Goal: Transaction & Acquisition: Purchase product/service

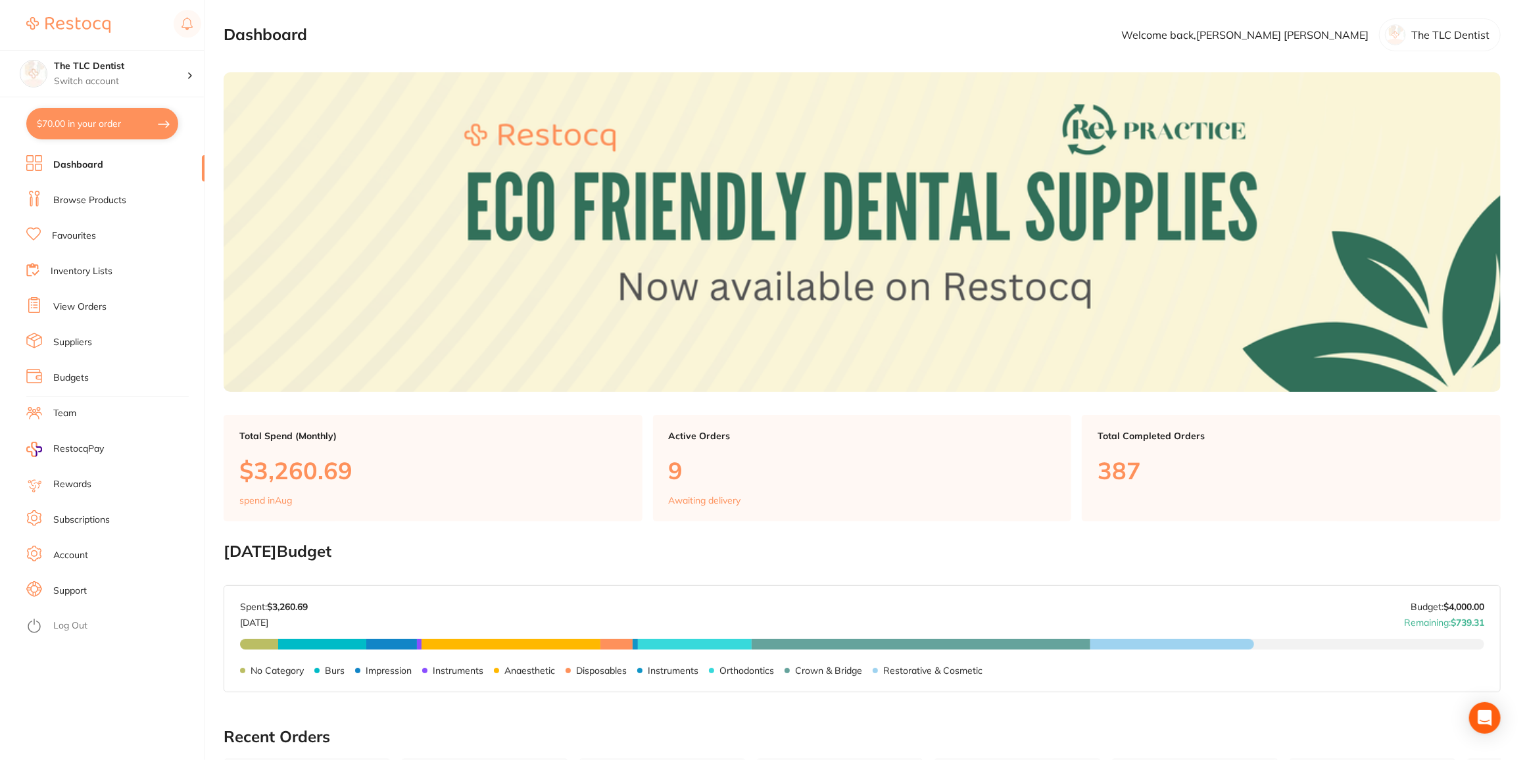
click at [87, 197] on link "Browse Products" at bounding box center [89, 200] width 73 height 13
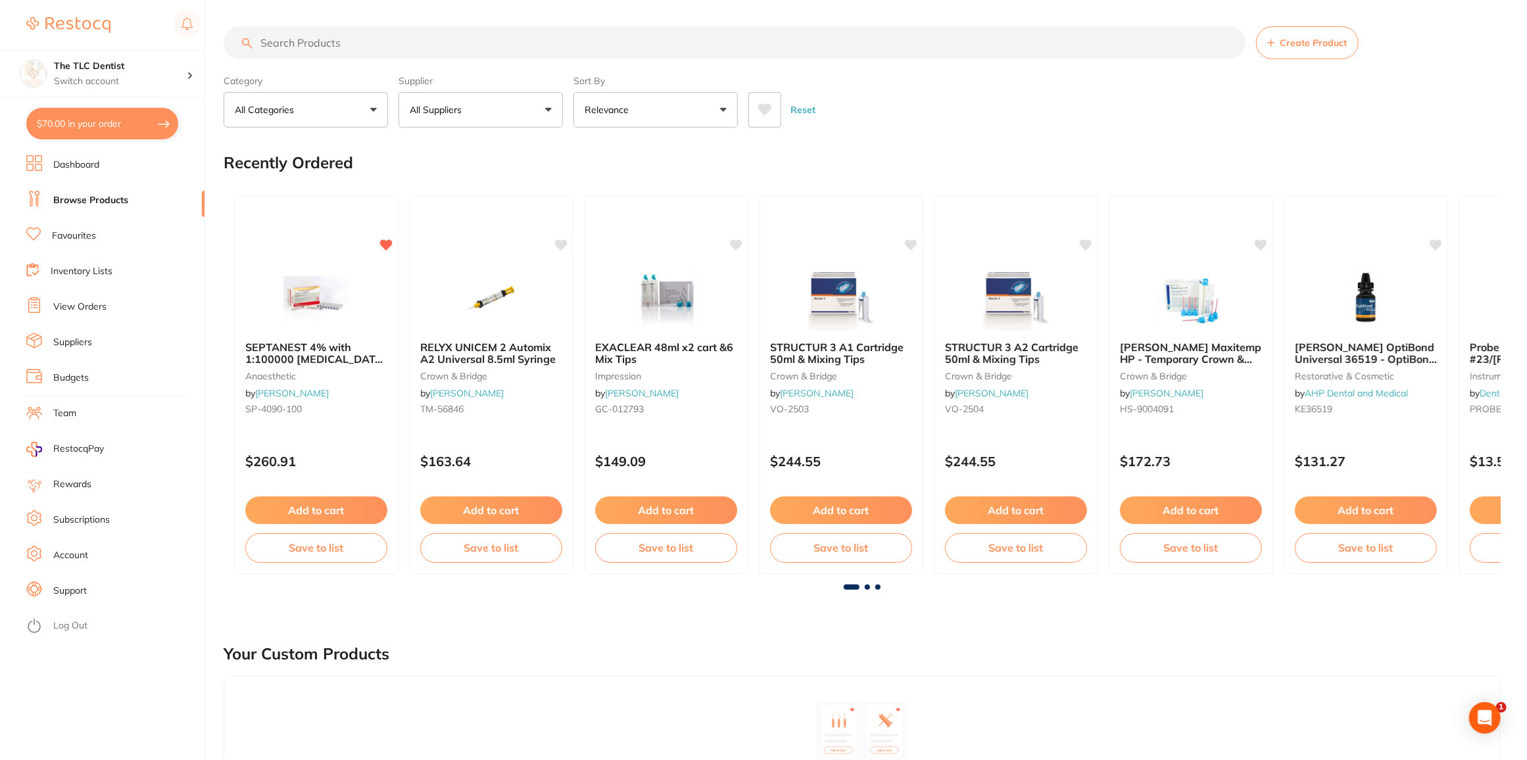
click at [87, 197] on link "Browse Products" at bounding box center [90, 200] width 75 height 13
click at [311, 48] on input "search" at bounding box center [735, 42] width 1022 height 33
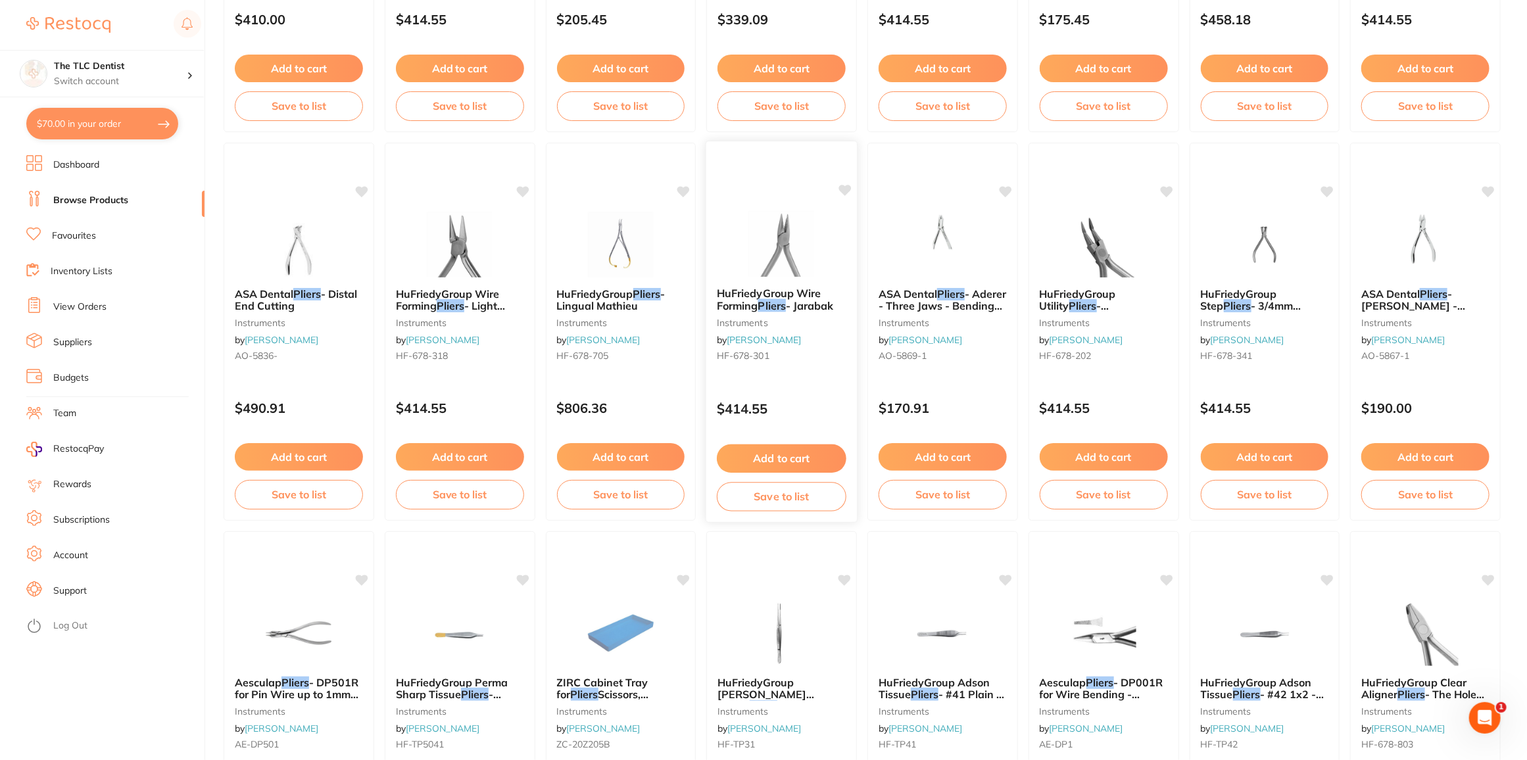
scroll to position [768, 0]
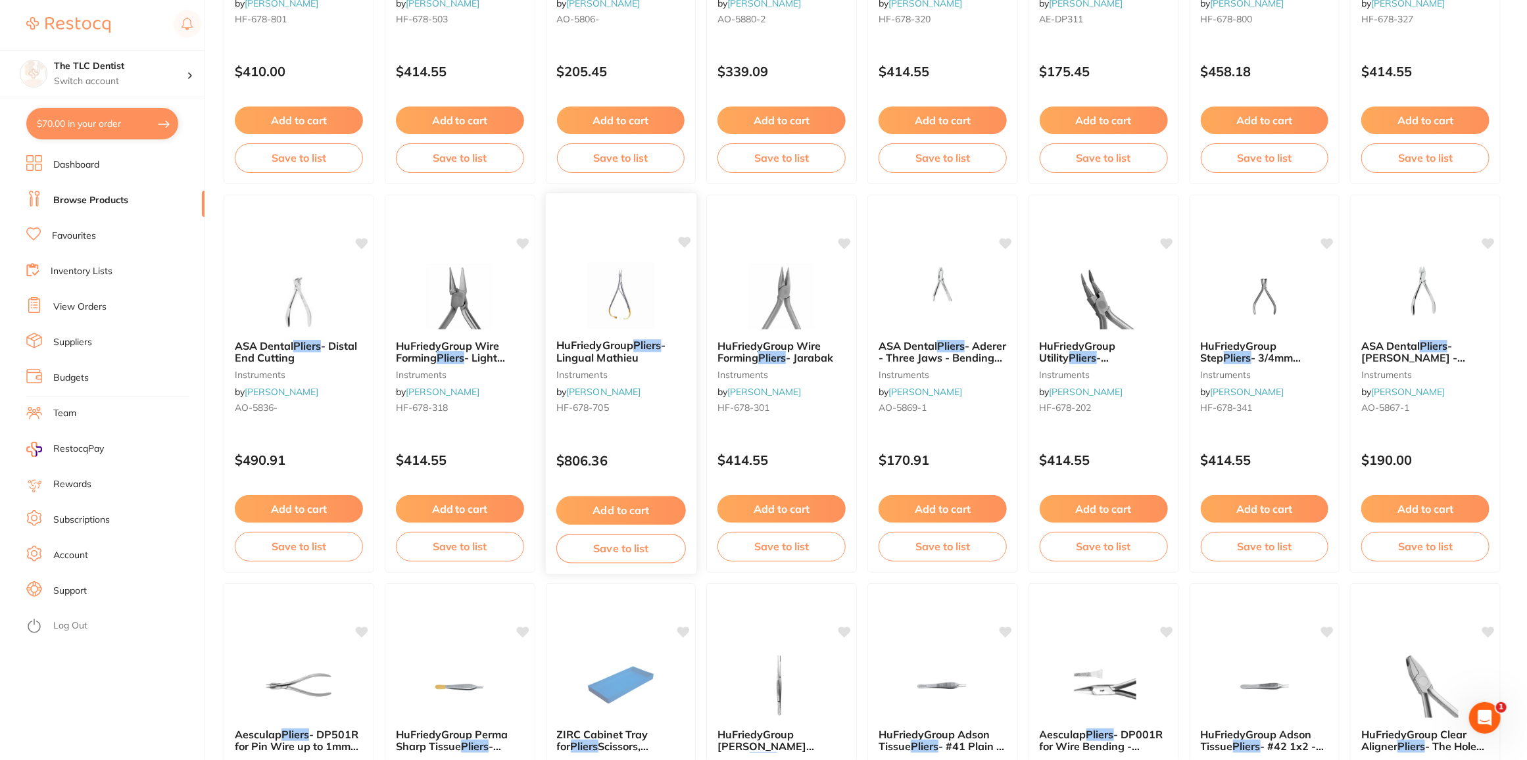
click at [609, 305] on img at bounding box center [621, 295] width 86 height 66
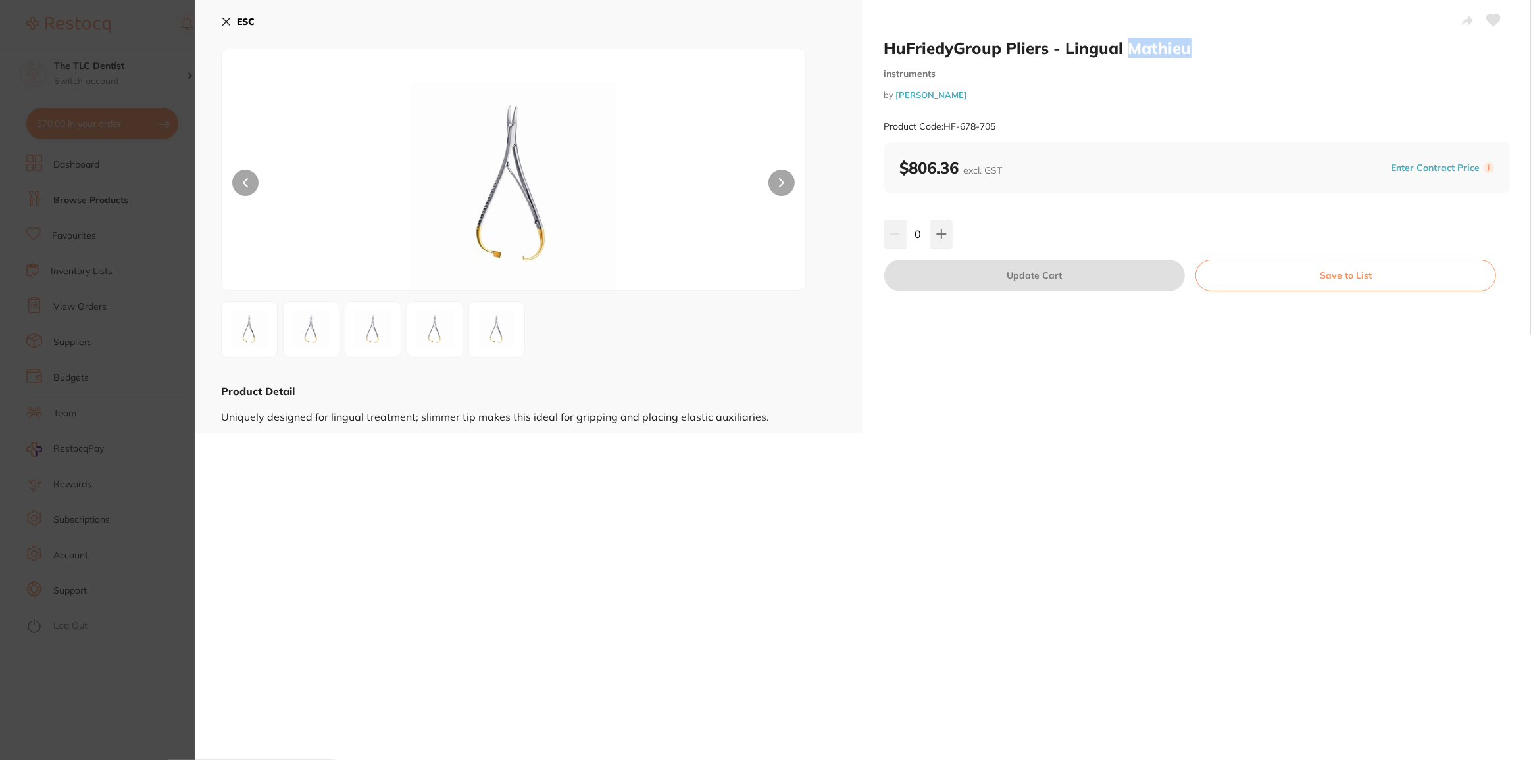
drag, startPoint x: 1189, startPoint y: 45, endPoint x: 1125, endPoint y: 45, distance: 64.5
click at [1125, 45] on h2 "HuFriedyGroup Pliers - Lingual Mathieu" at bounding box center [1197, 48] width 626 height 20
copy h2 "[PERSON_NAME]"
click at [226, 22] on icon at bounding box center [226, 21] width 7 height 7
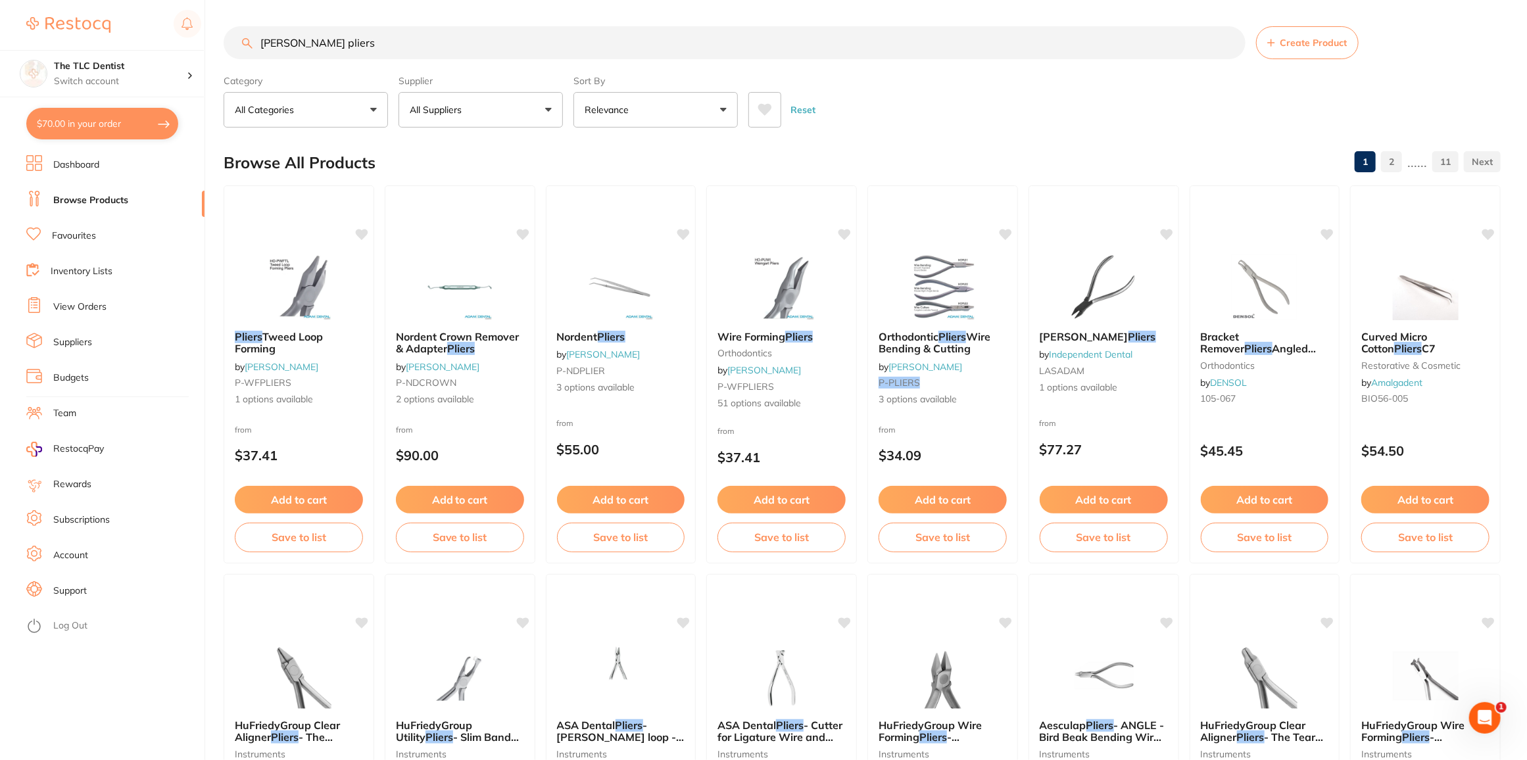
scroll to position [1, 0]
drag, startPoint x: 357, startPoint y: 48, endPoint x: 232, endPoint y: 48, distance: 124.3
click at [233, 48] on input "[PERSON_NAME] pliers" at bounding box center [735, 42] width 1022 height 33
paste input "[PERSON_NAME]"
type input "[PERSON_NAME]"
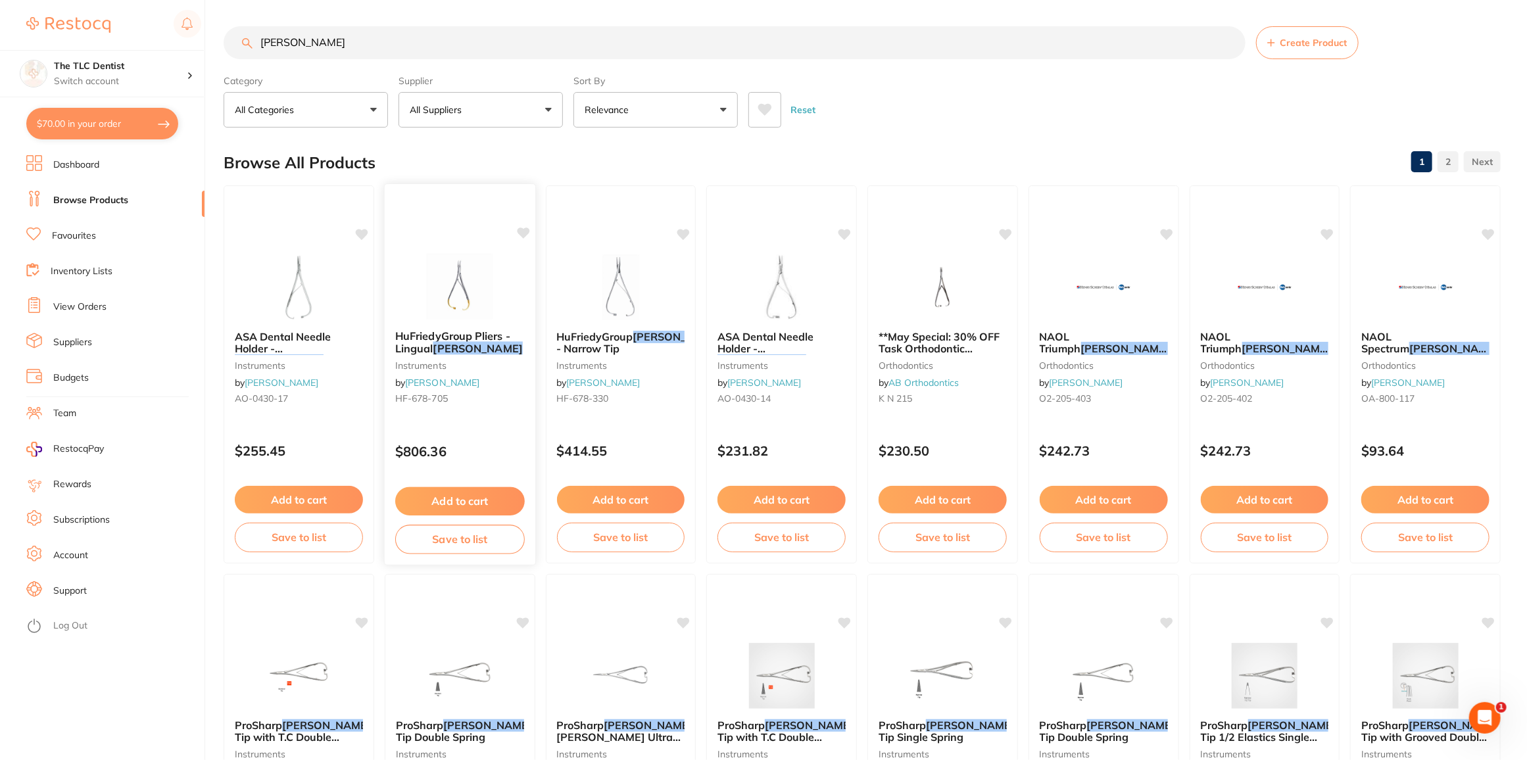
scroll to position [0, 0]
click at [645, 84] on label "Sort By" at bounding box center [656, 81] width 164 height 12
click at [644, 105] on button "Relevance" at bounding box center [656, 110] width 164 height 36
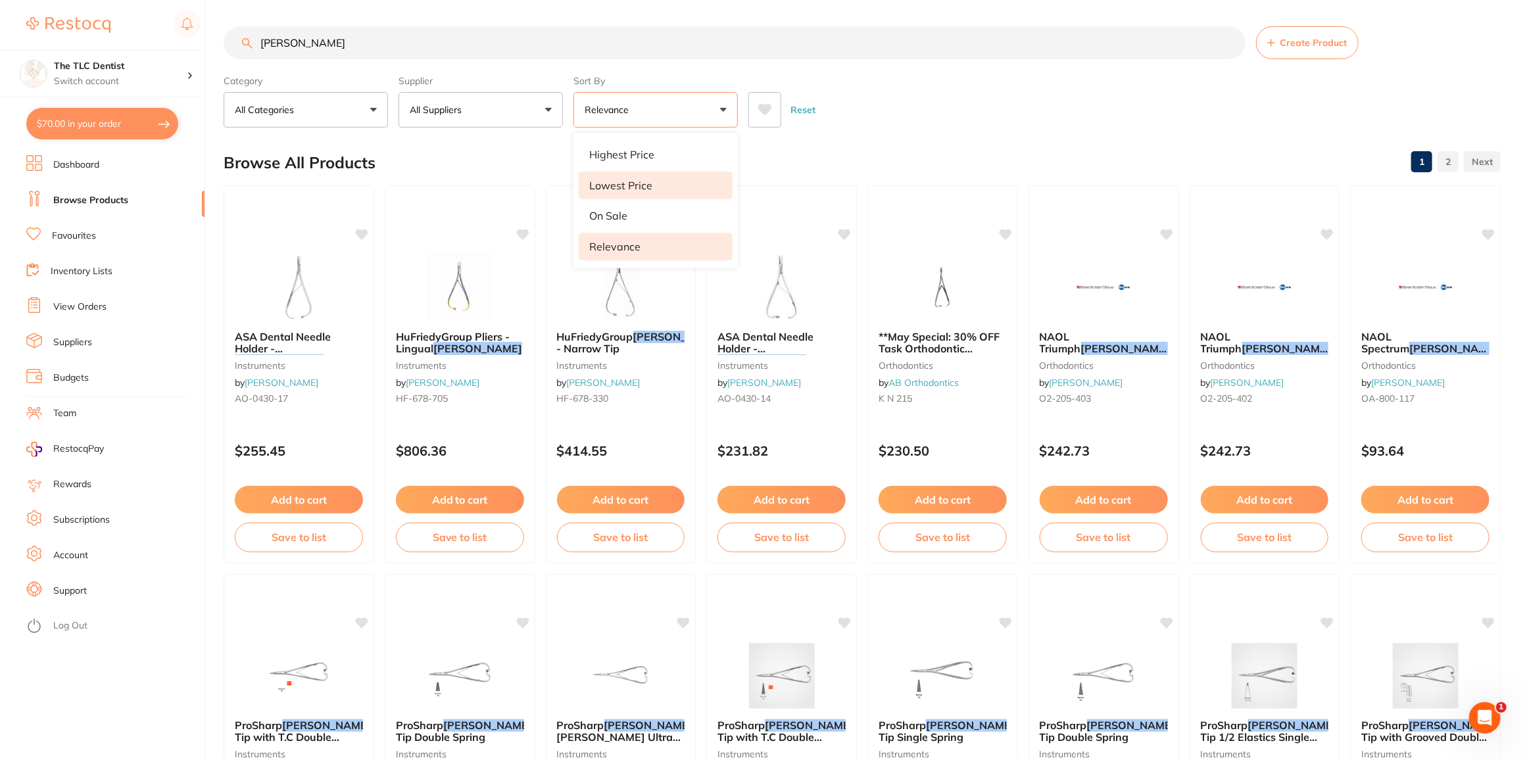
drag, startPoint x: 638, startPoint y: 182, endPoint x: 652, endPoint y: 192, distance: 17.4
click at [638, 182] on p "Lowest Price" at bounding box center [620, 186] width 63 height 12
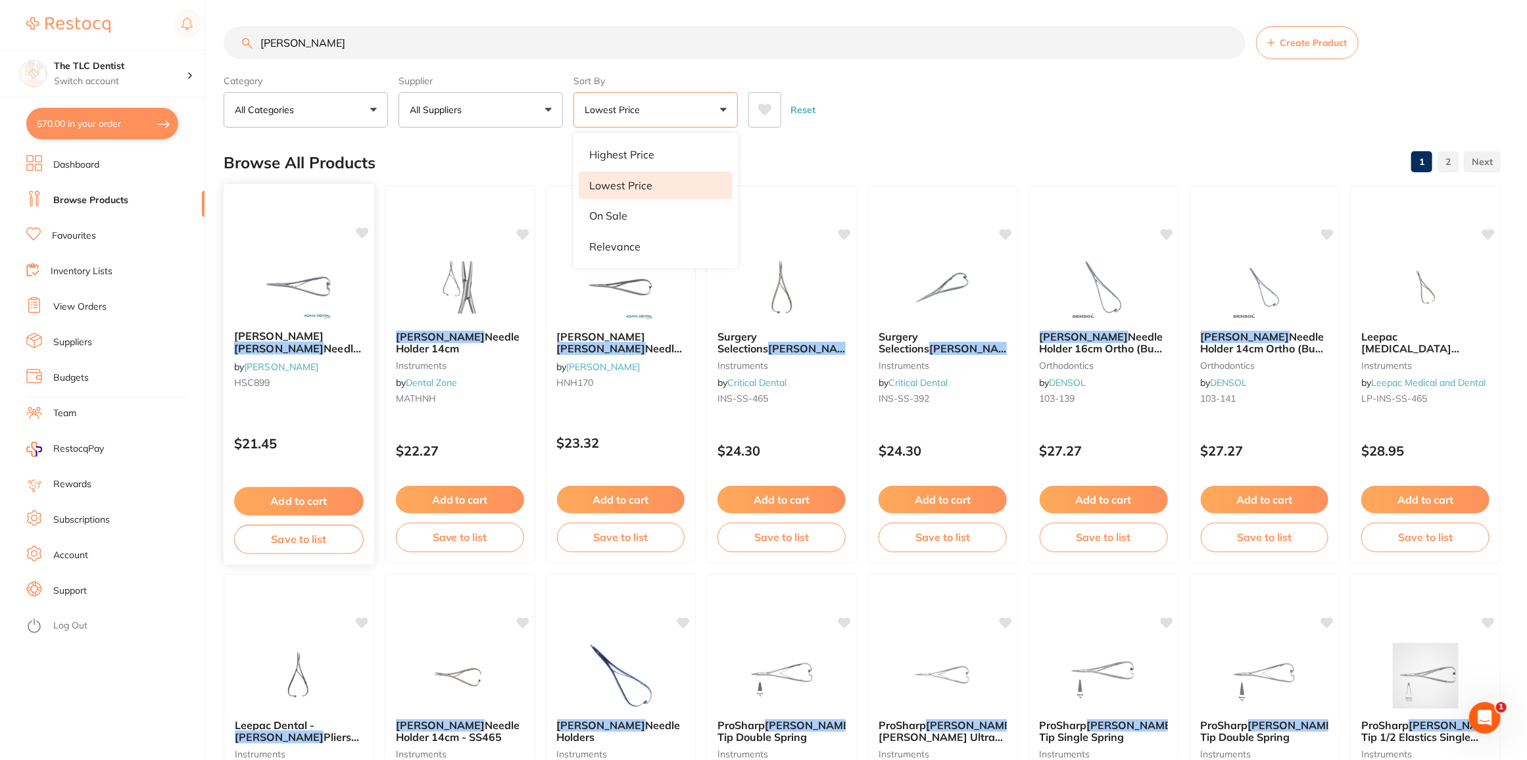
click at [253, 336] on span "[PERSON_NAME]" at bounding box center [278, 336] width 89 height 13
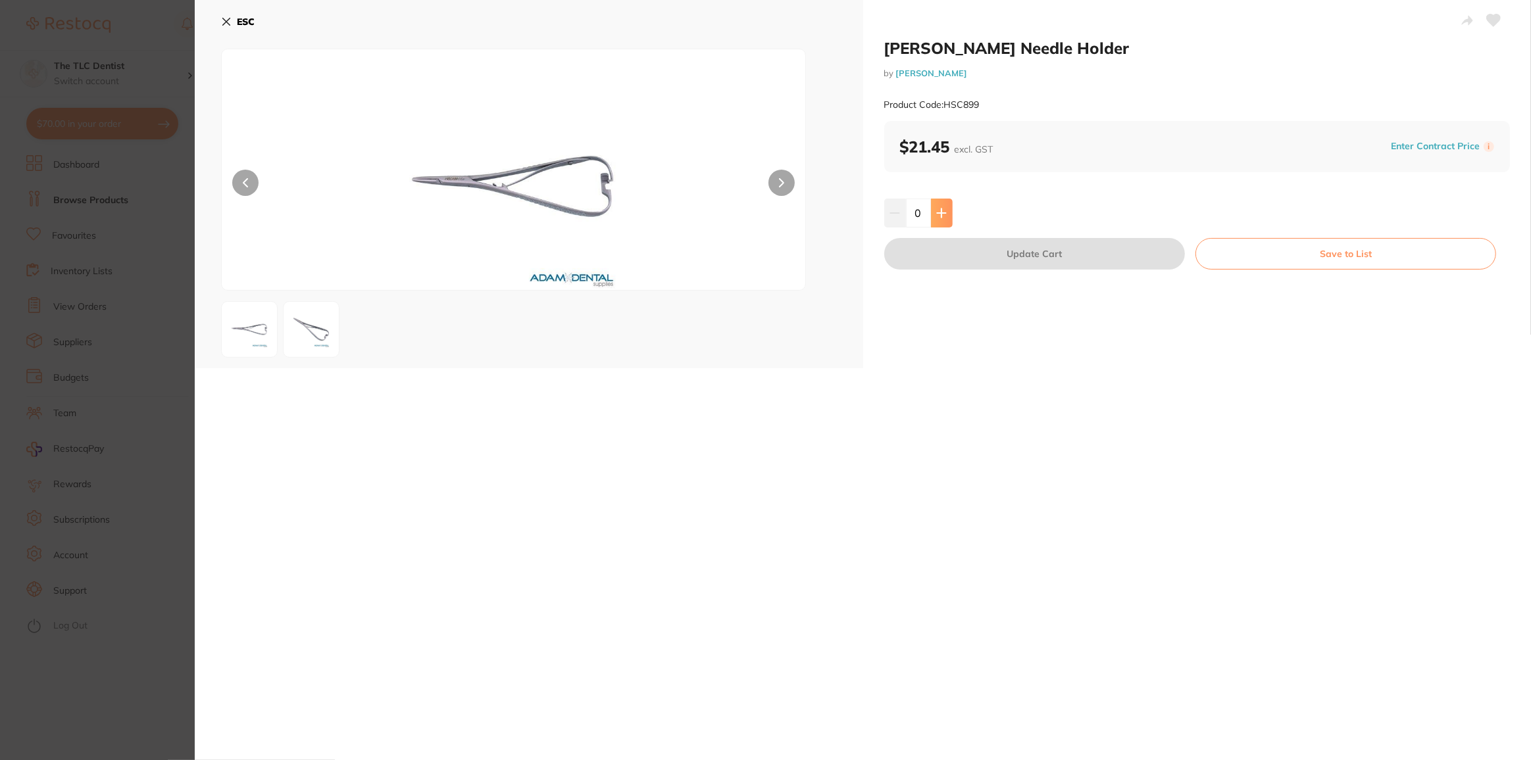
click at [945, 212] on button at bounding box center [942, 213] width 22 height 29
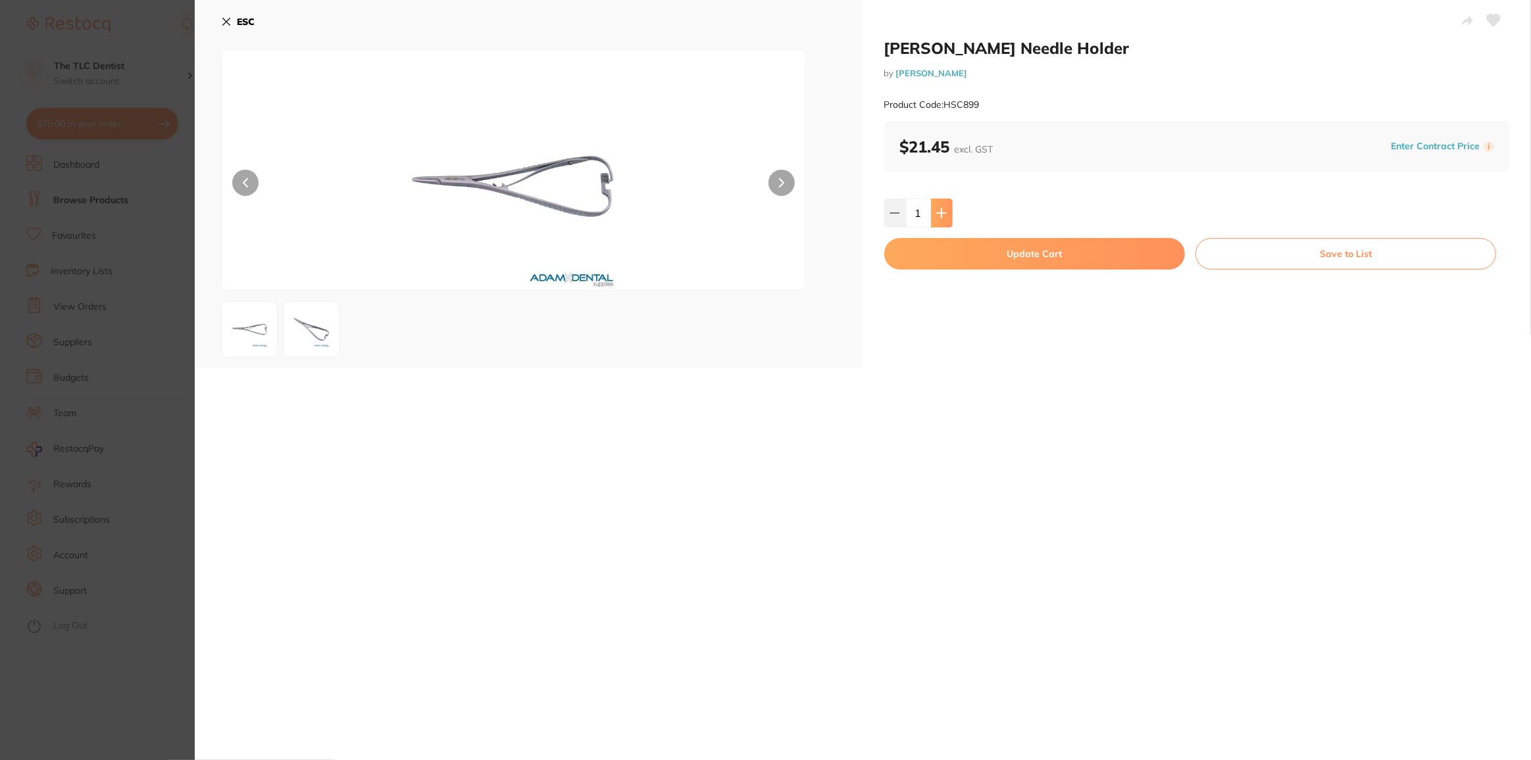
click at [945, 212] on button at bounding box center [942, 213] width 22 height 29
click at [941, 212] on icon at bounding box center [941, 213] width 11 height 11
type input "4"
click at [1024, 255] on button "Update Cart" at bounding box center [1034, 254] width 301 height 32
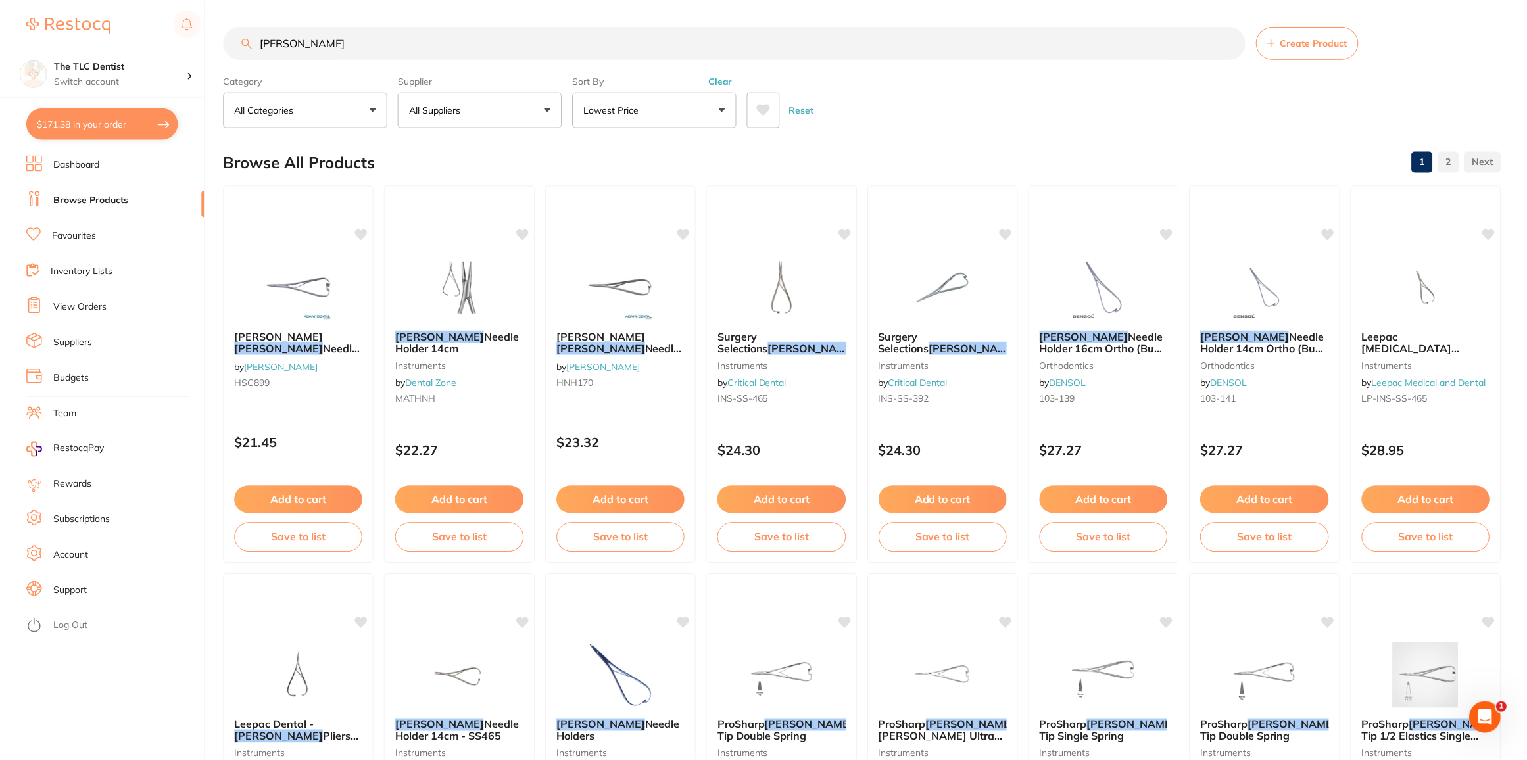
scroll to position [1, 0]
drag, startPoint x: 367, startPoint y: 45, endPoint x: 197, endPoint y: 27, distance: 170.7
click at [197, 27] on div "$171.38 The TLC Dentist Switch account The TLC Dentist $171.38 in your order Da…" at bounding box center [763, 379] width 1527 height 760
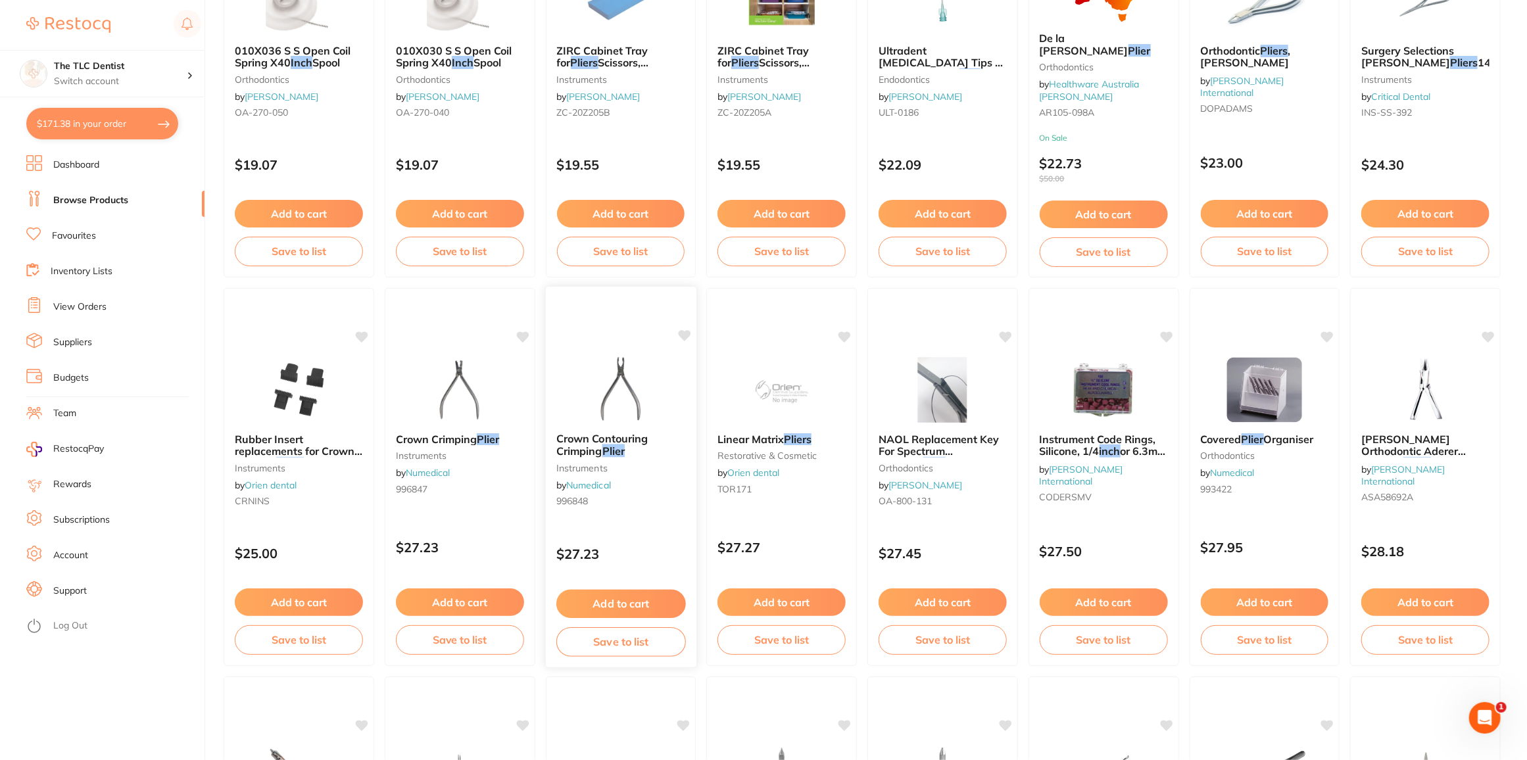
scroll to position [1076, 0]
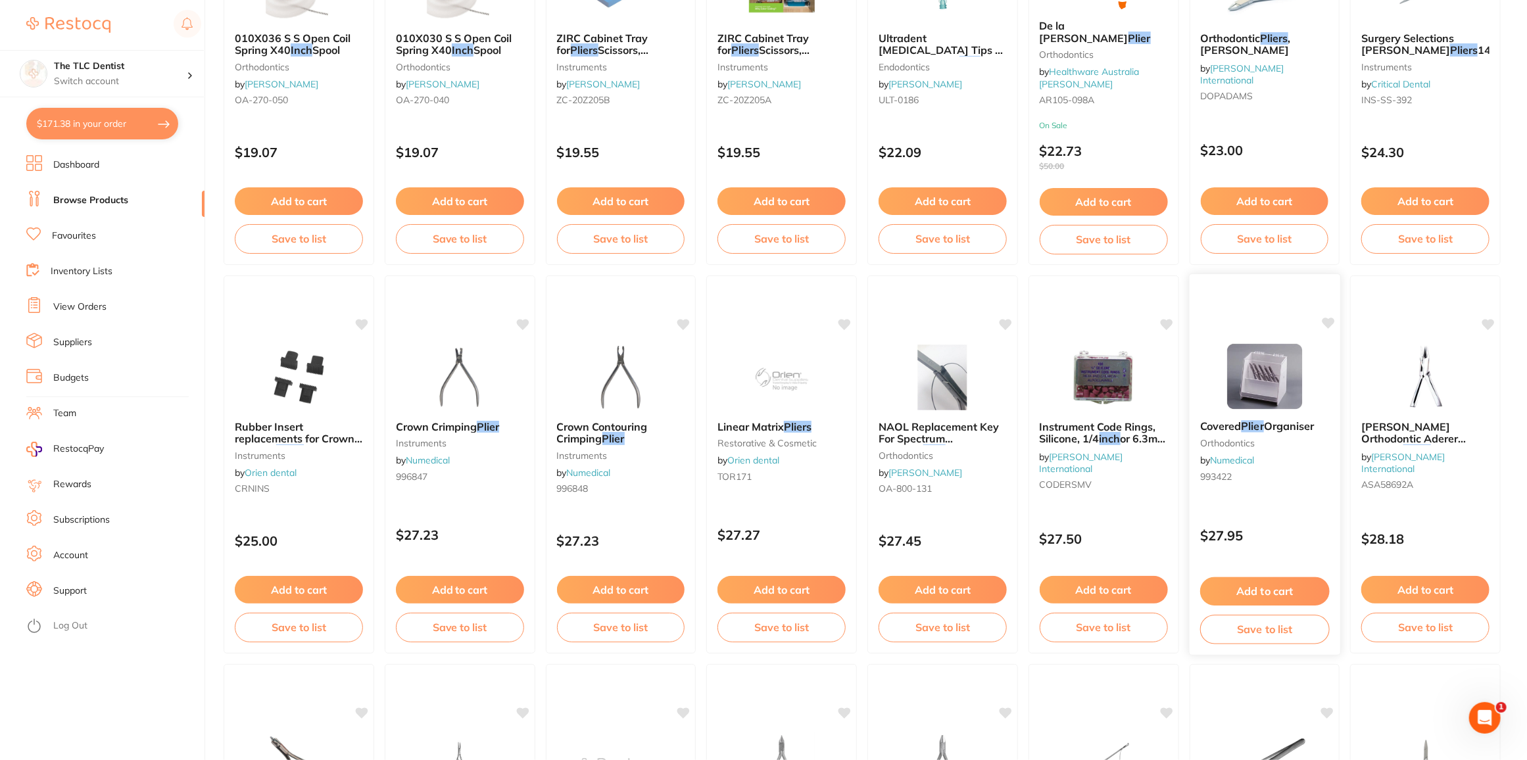
click at [1275, 389] on img at bounding box center [1265, 376] width 86 height 66
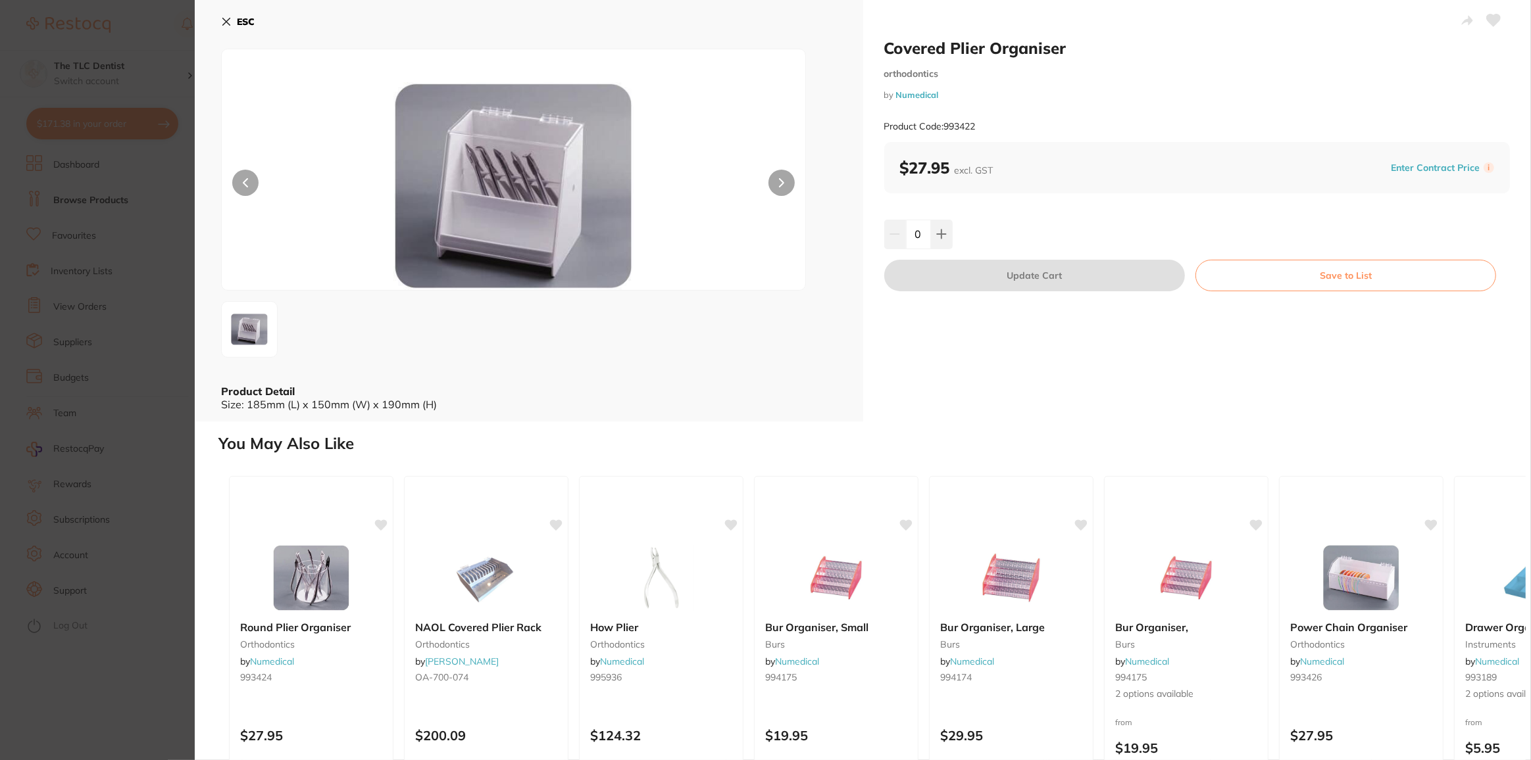
click at [112, 657] on section "Covered Plier Organiser orthodontics by Numedical Product Code: 993422 ESC Prod…" at bounding box center [765, 380] width 1531 height 760
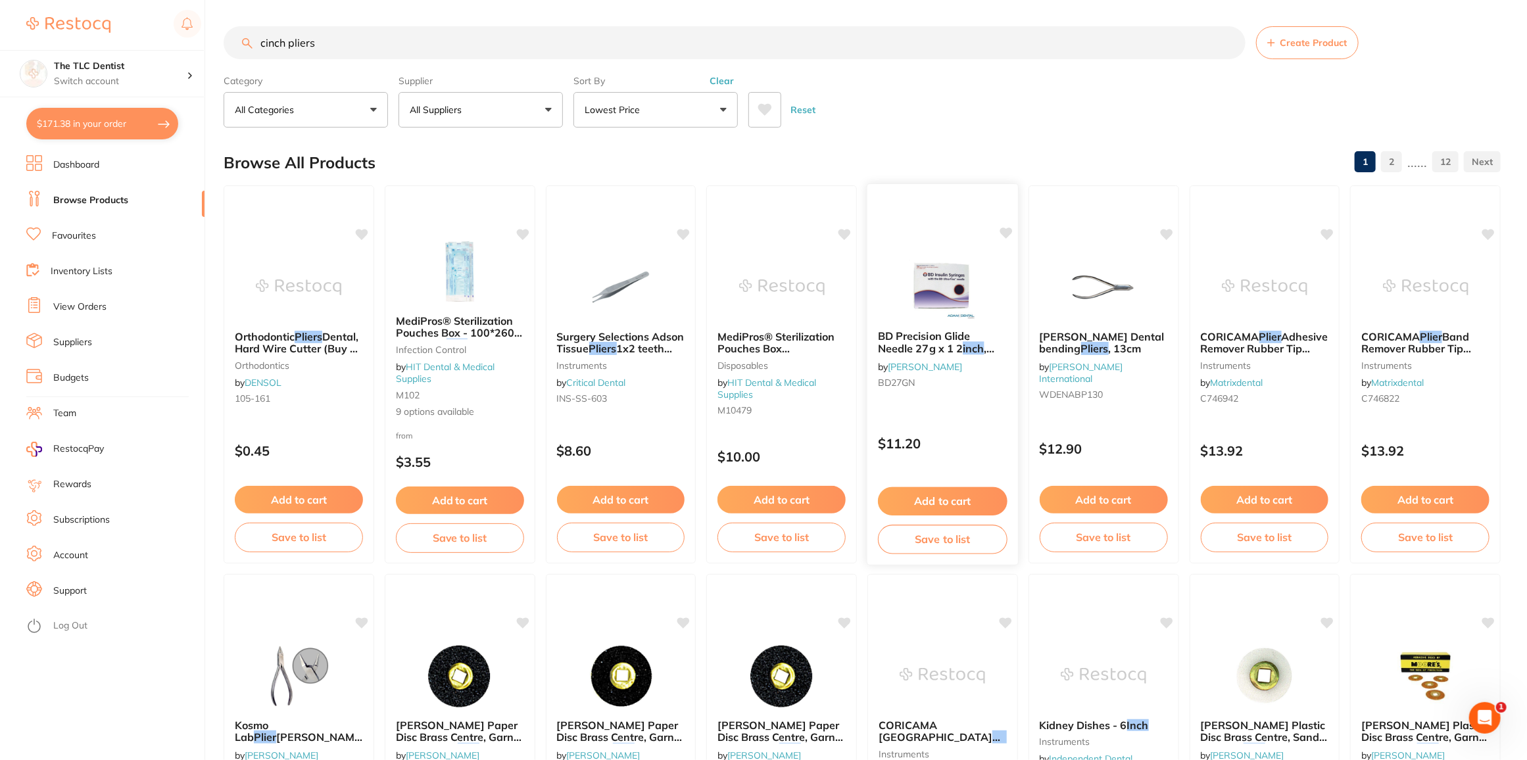
drag, startPoint x: 1272, startPoint y: 645, endPoint x: 976, endPoint y: 276, distance: 472.6
drag, startPoint x: 332, startPoint y: 49, endPoint x: 204, endPoint y: 40, distance: 127.9
click at [205, 41] on div "$171.38 The TLC Dentist Switch account The TLC Dentist $171.38 in your order Da…" at bounding box center [763, 380] width 1527 height 760
click at [297, 45] on input "cinch pliers" at bounding box center [735, 42] width 1022 height 33
drag, startPoint x: 291, startPoint y: 43, endPoint x: 387, endPoint y: 26, distance: 96.9
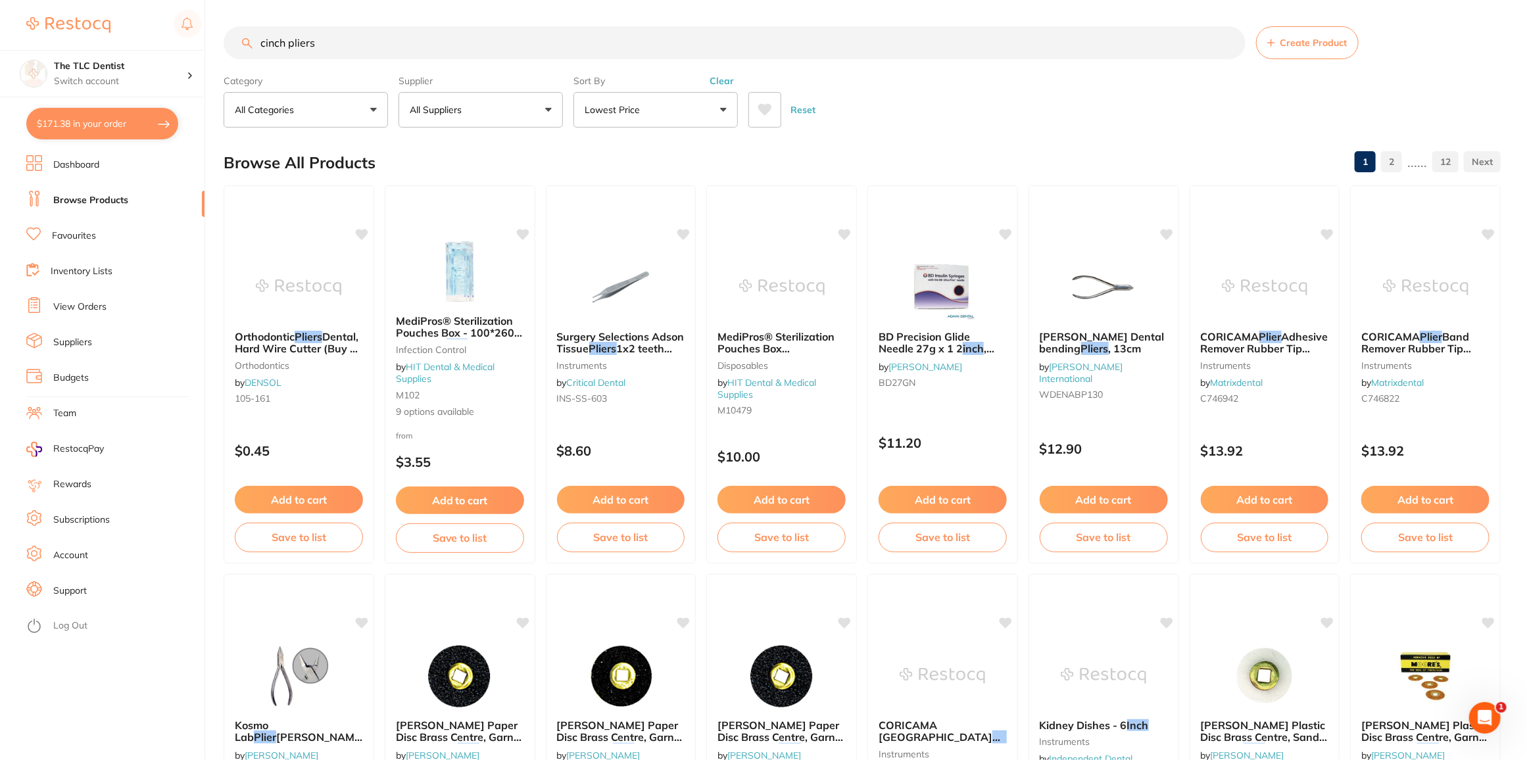
click at [373, 37] on input "cinch pliers" at bounding box center [735, 42] width 1022 height 33
type input "cinch"
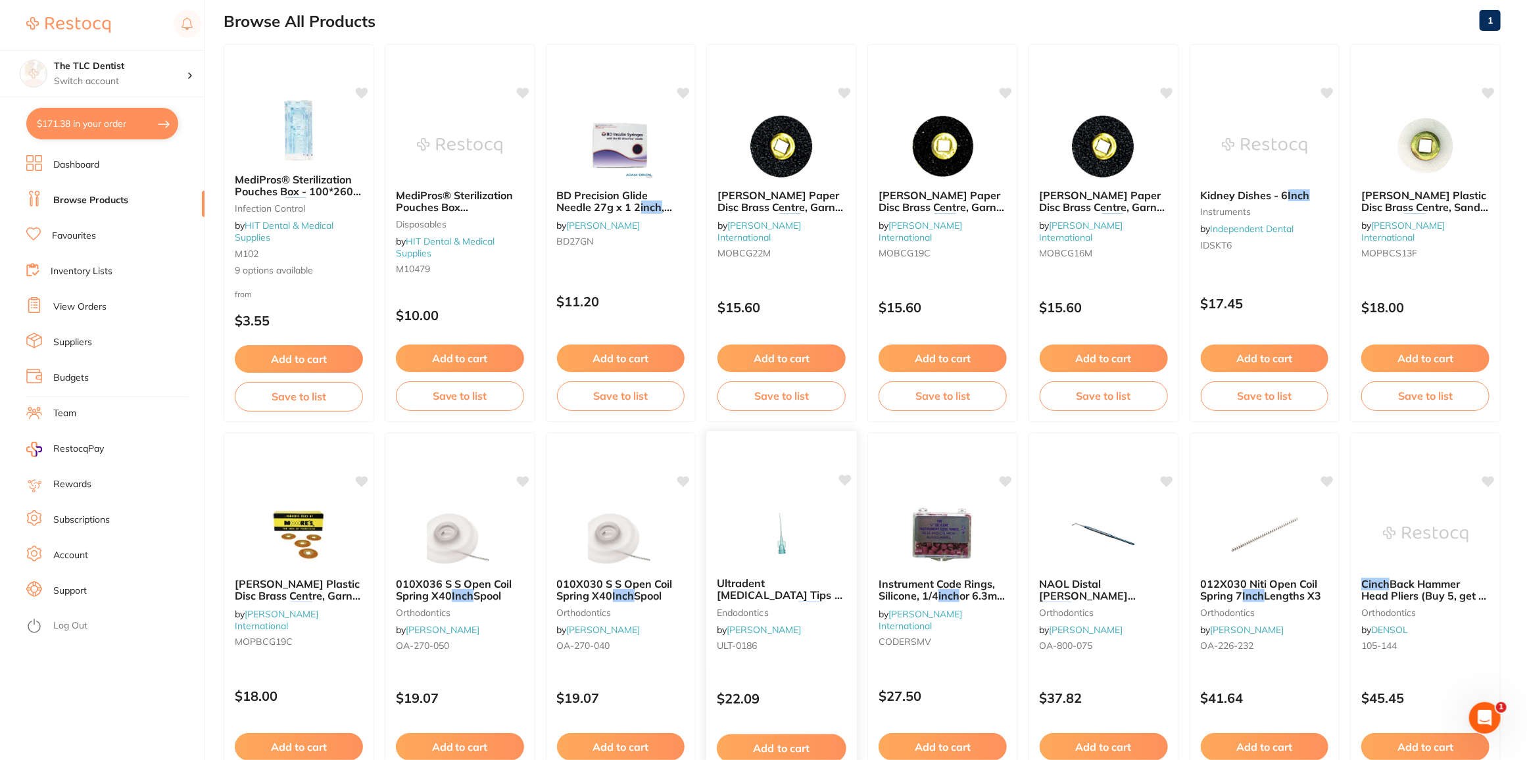
scroll to position [299, 0]
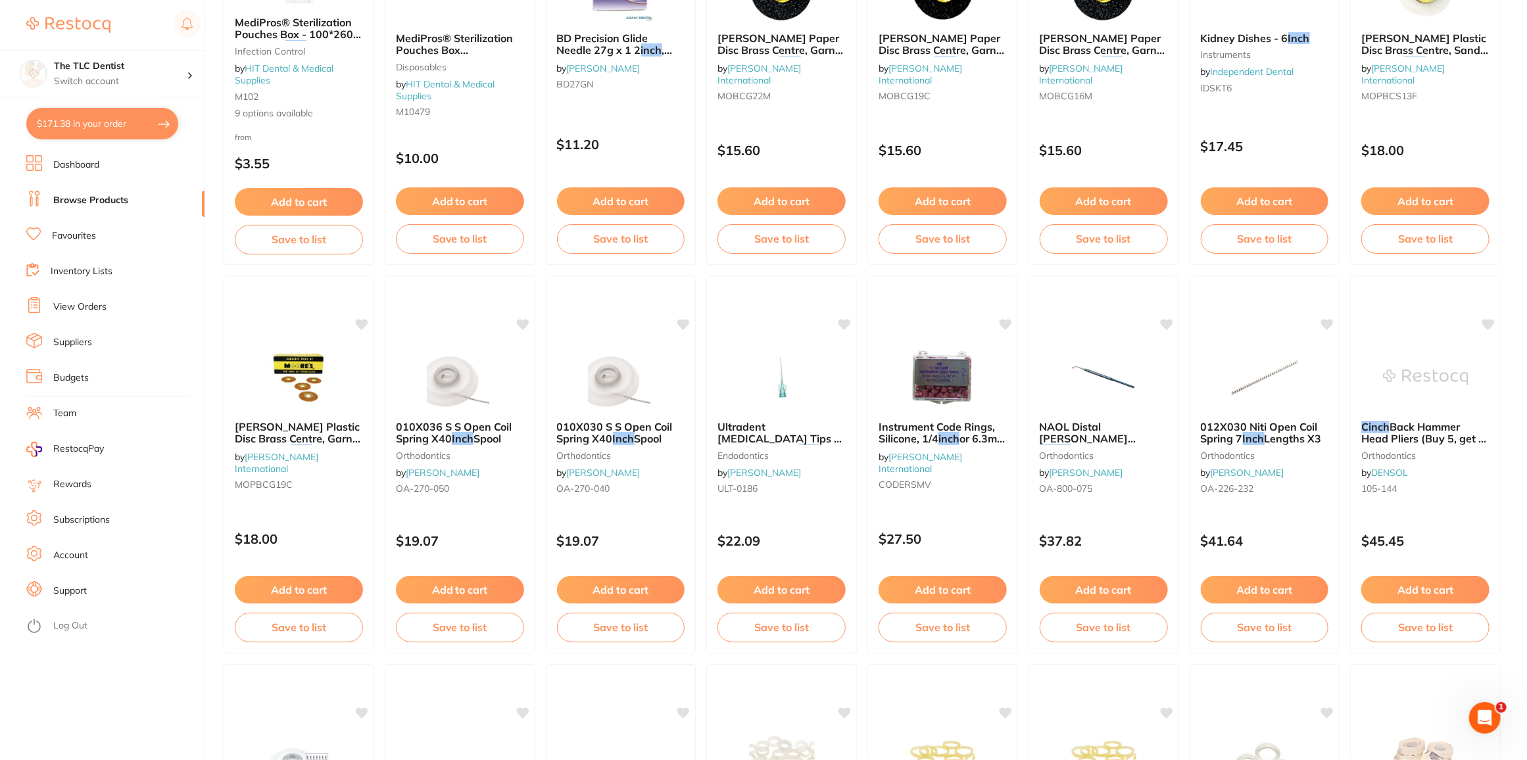
click at [101, 132] on button "$171.38 in your order" at bounding box center [102, 124] width 152 height 32
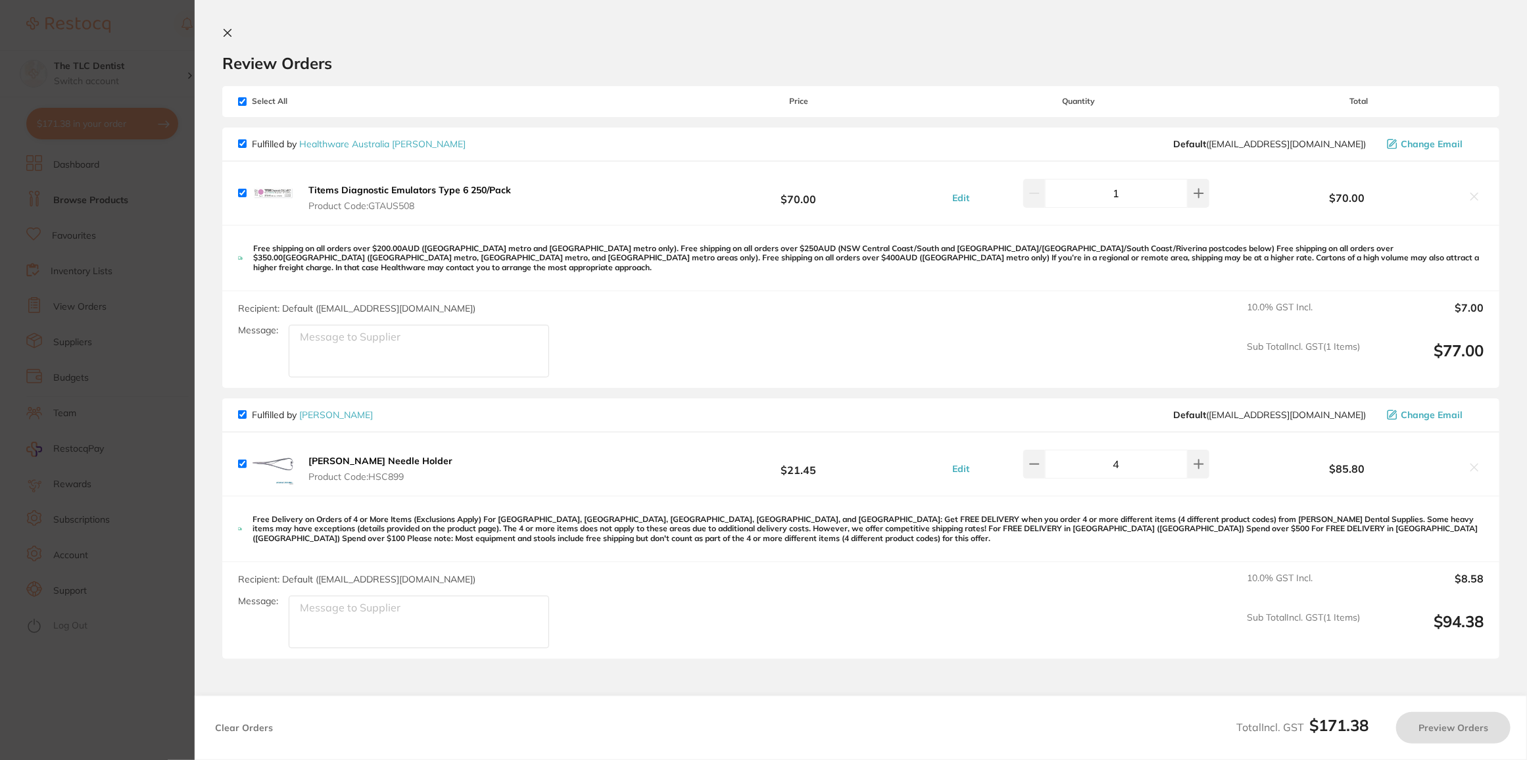
checkbox input "true"
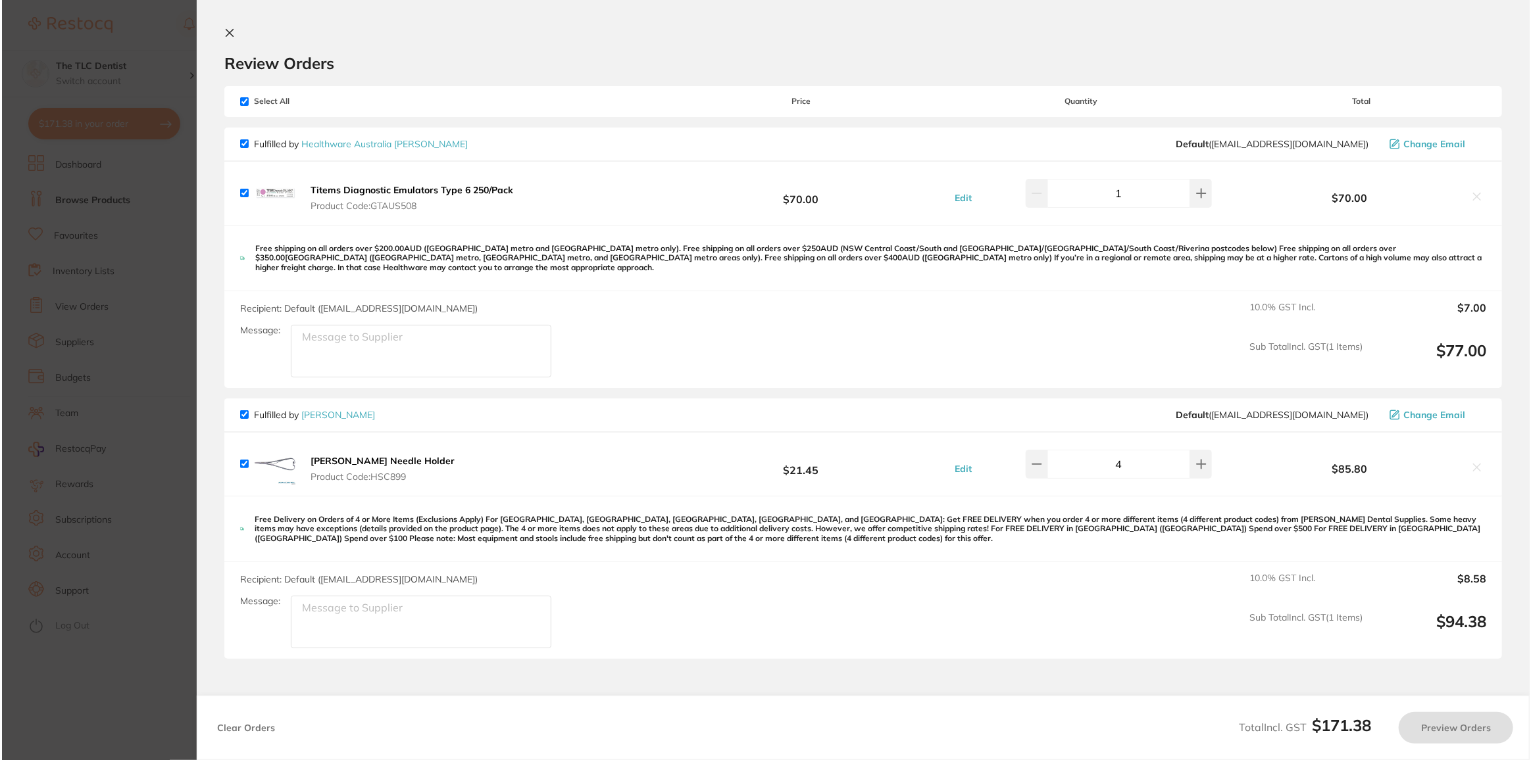
scroll to position [0, 0]
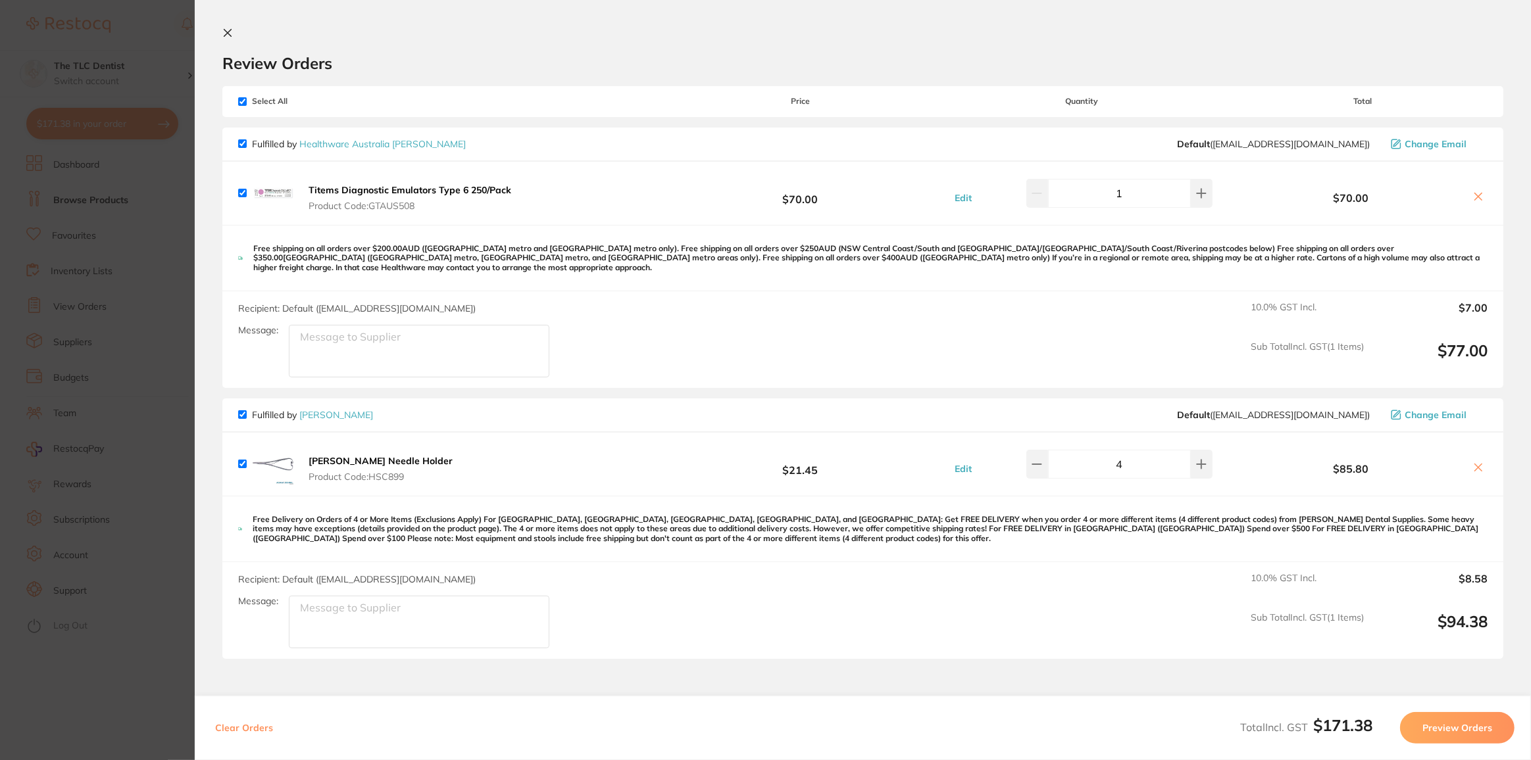
click at [243, 144] on input "checkbox" at bounding box center [242, 143] width 9 height 9
checkbox input "false"
click at [1434, 722] on button "Preview Orders" at bounding box center [1457, 728] width 114 height 32
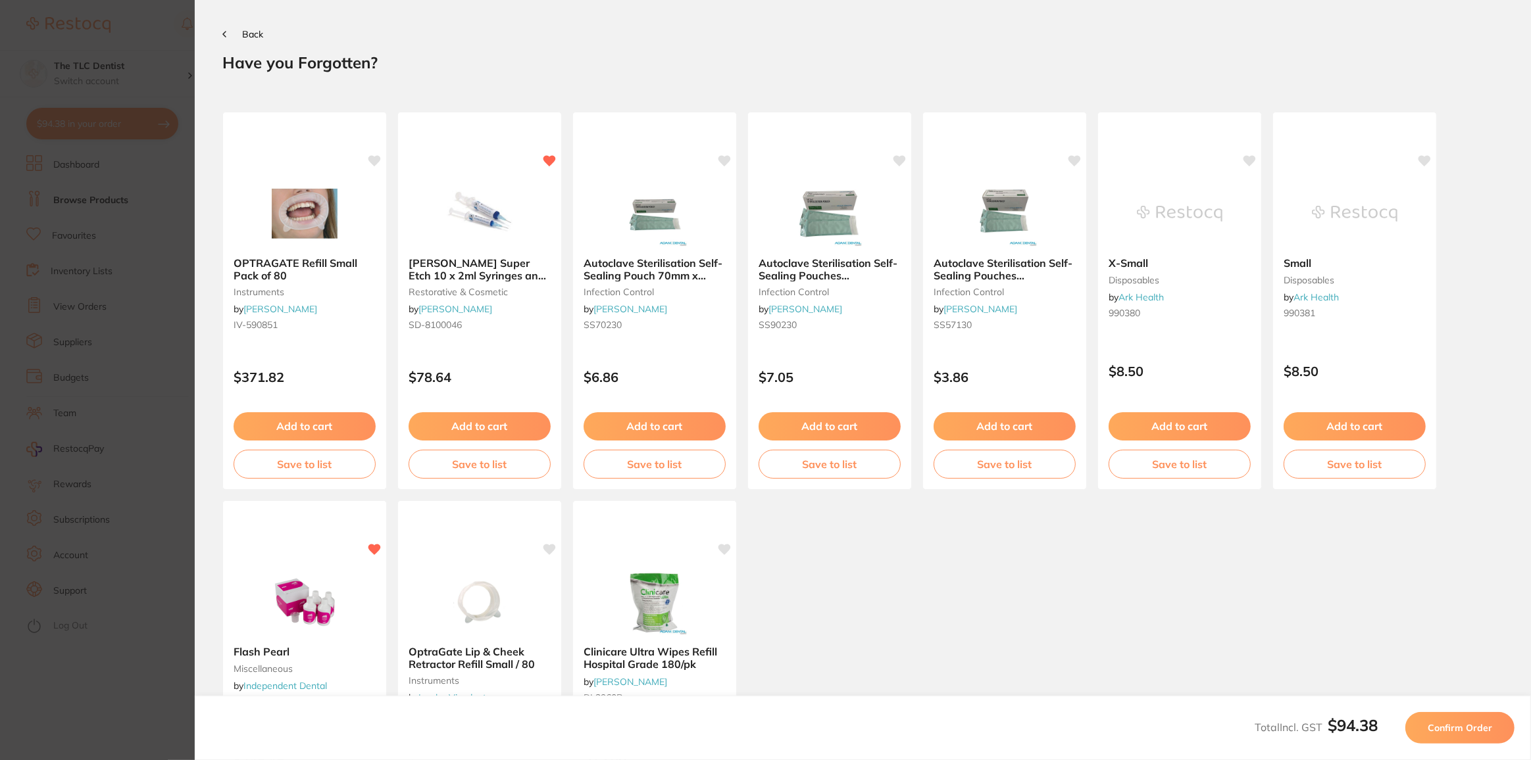
click at [1435, 727] on span "Confirm Order" at bounding box center [1459, 728] width 64 height 12
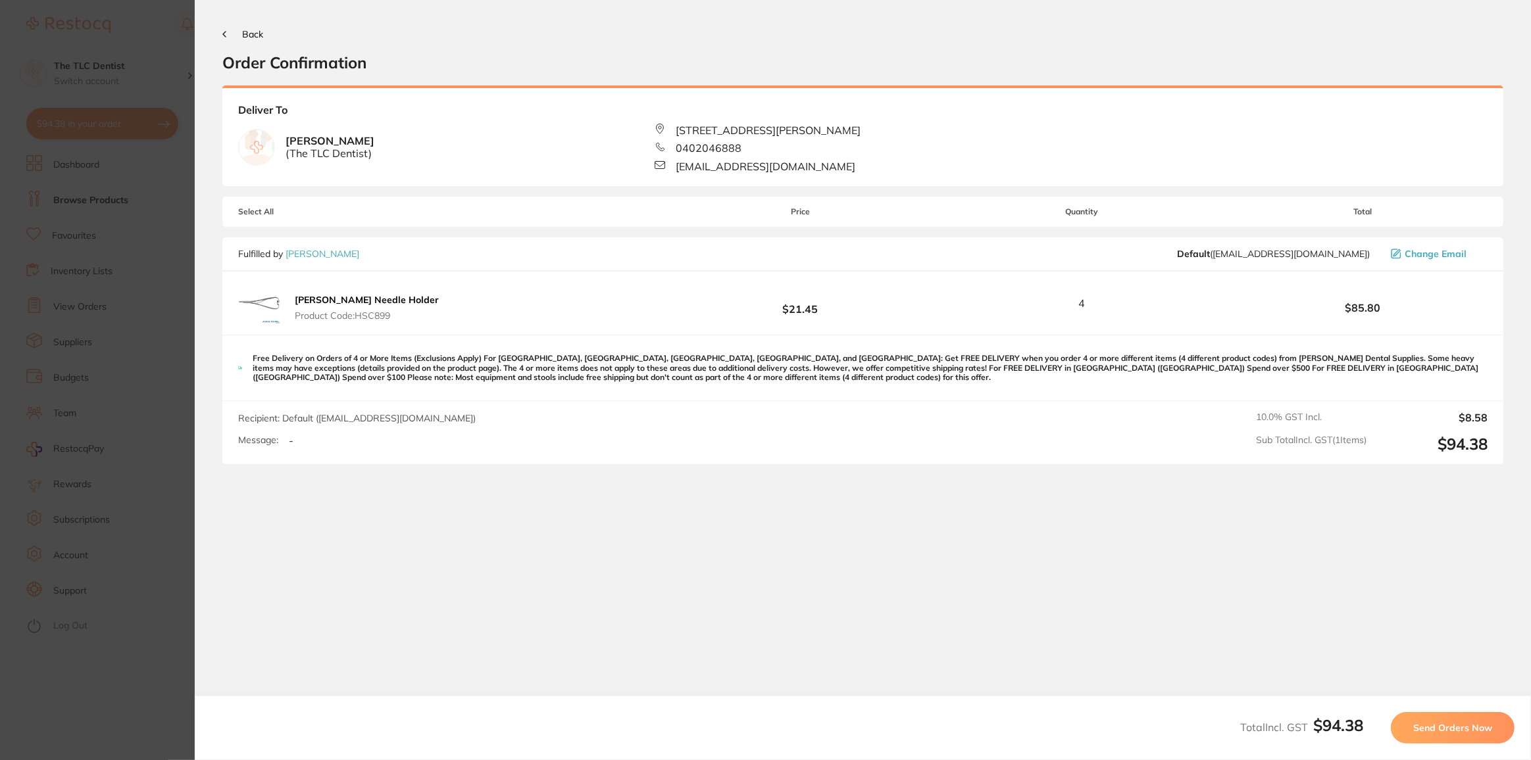
click at [1436, 719] on button "Send Orders Now" at bounding box center [1453, 728] width 124 height 32
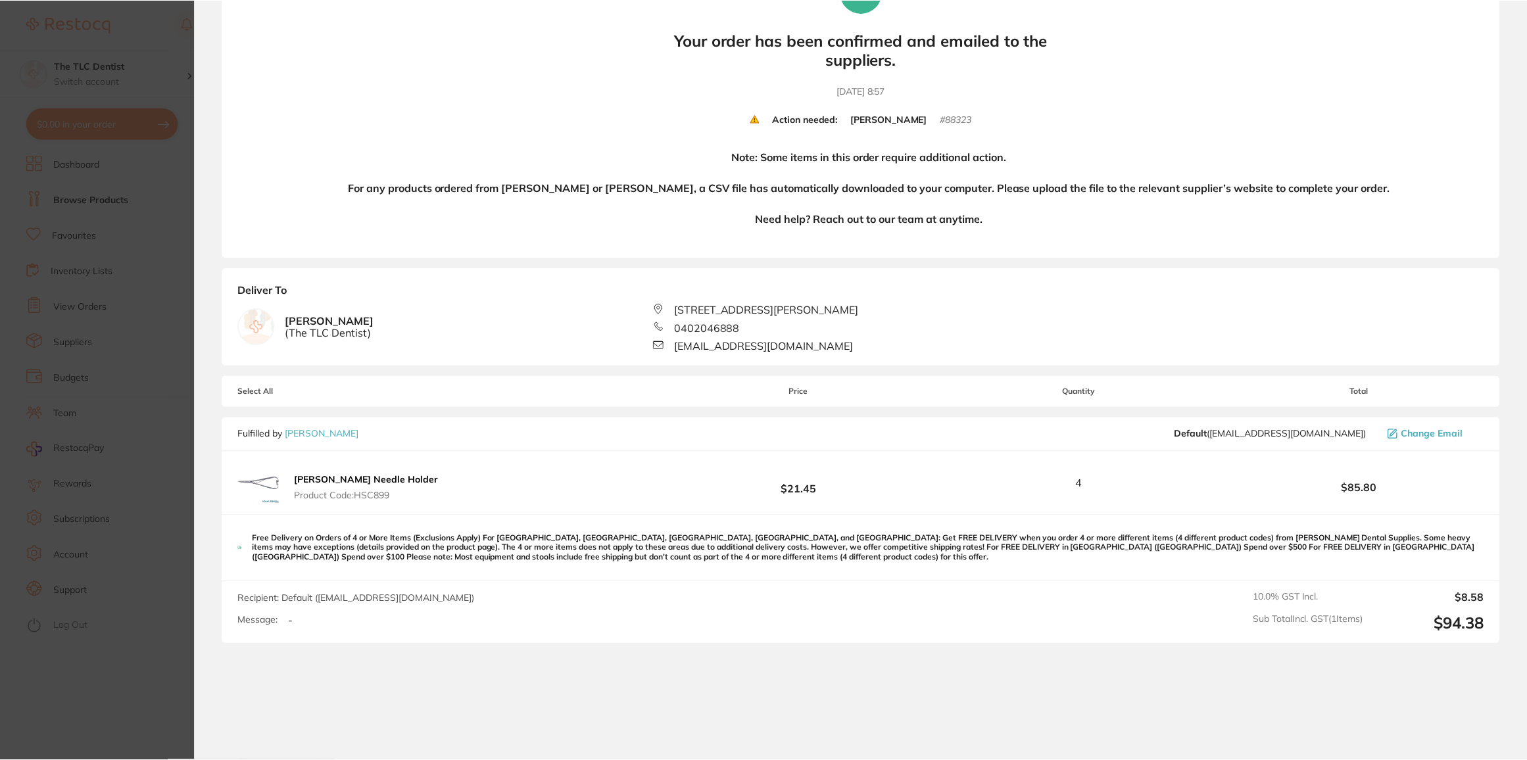
scroll to position [59, 0]
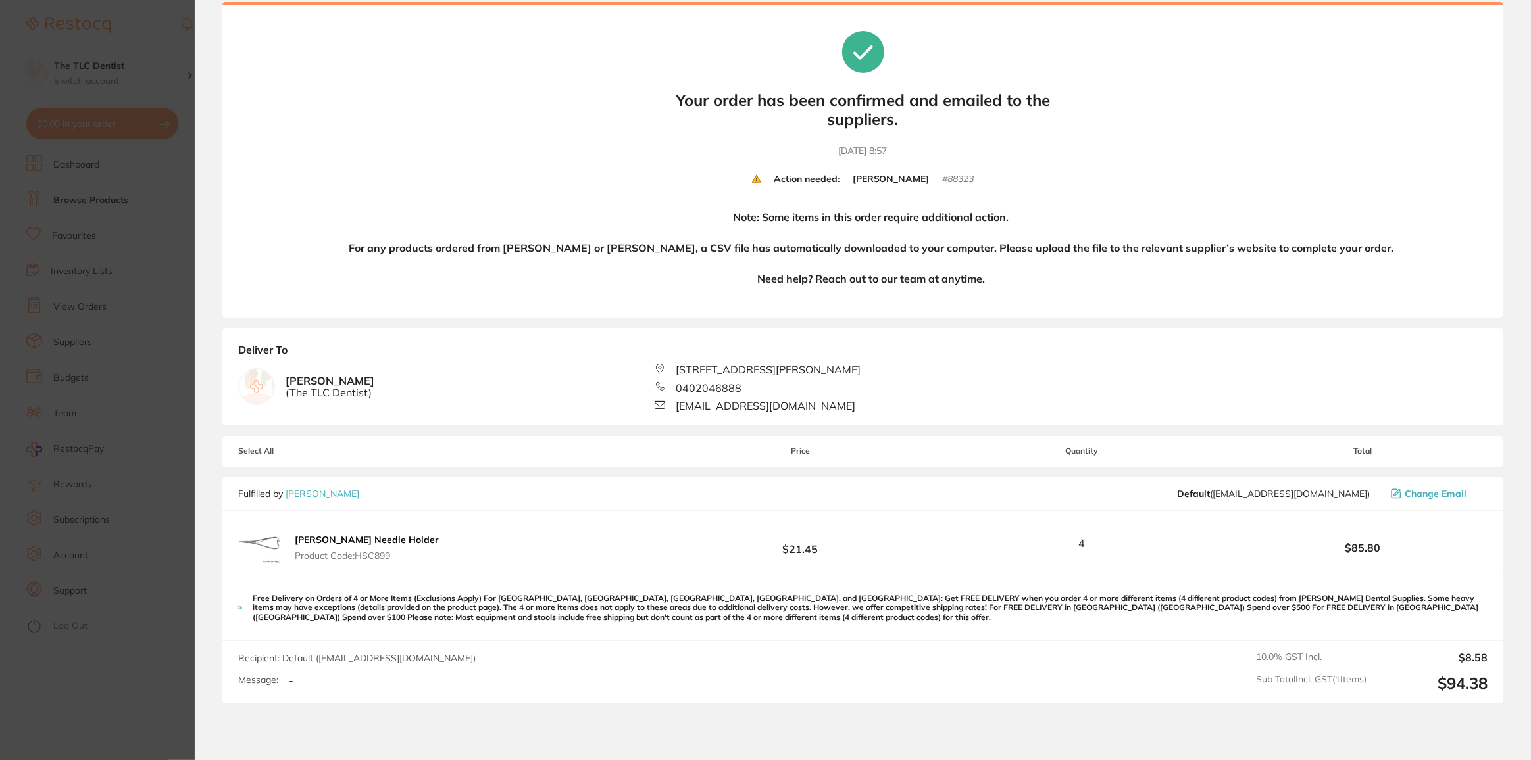
click at [132, 682] on section "Update RRP Set your pre negotiated price for this item. Item Agreed RRP (excl. …" at bounding box center [765, 380] width 1531 height 760
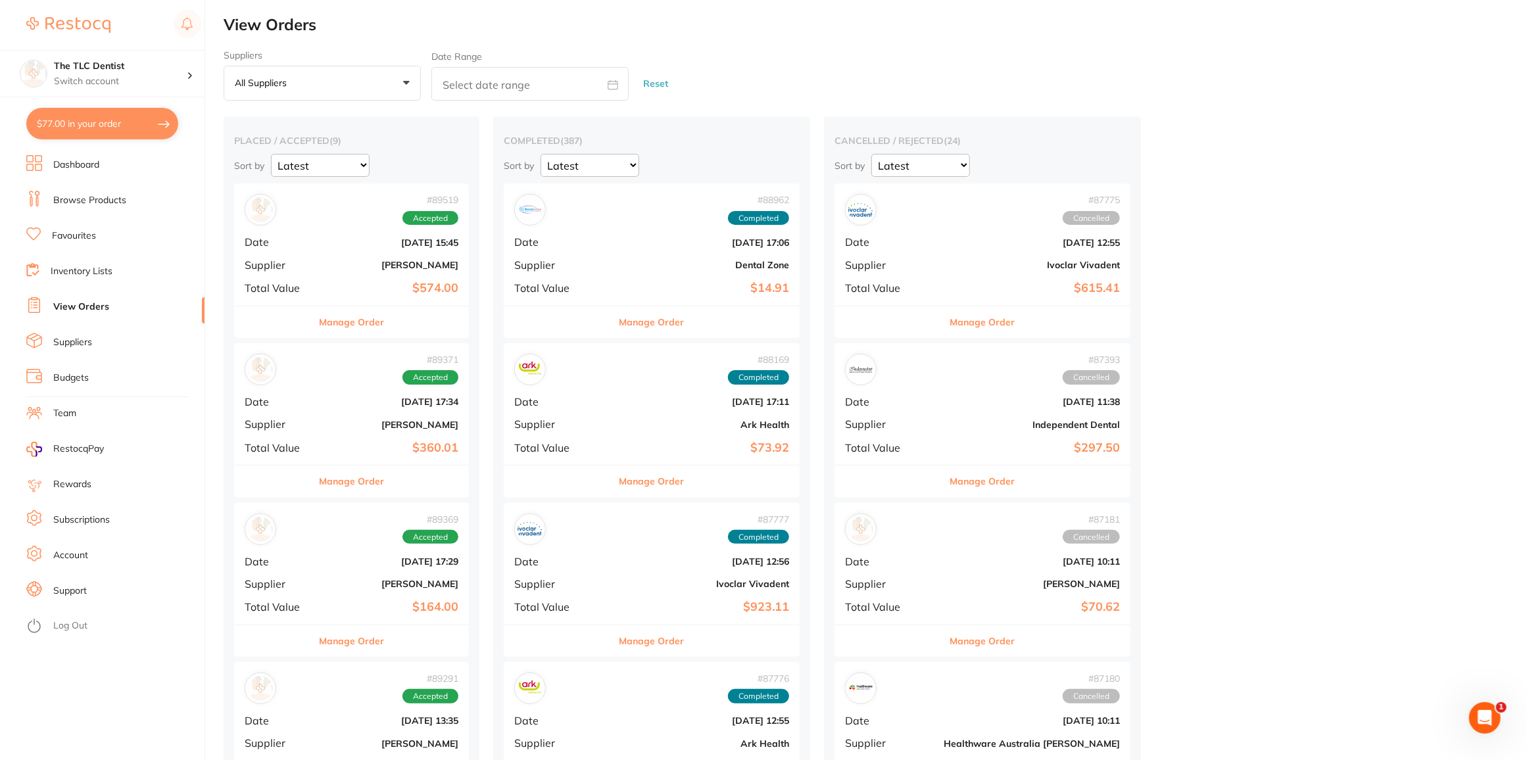
checkbox input "false"
click at [91, 200] on link "Browse Products" at bounding box center [89, 200] width 73 height 13
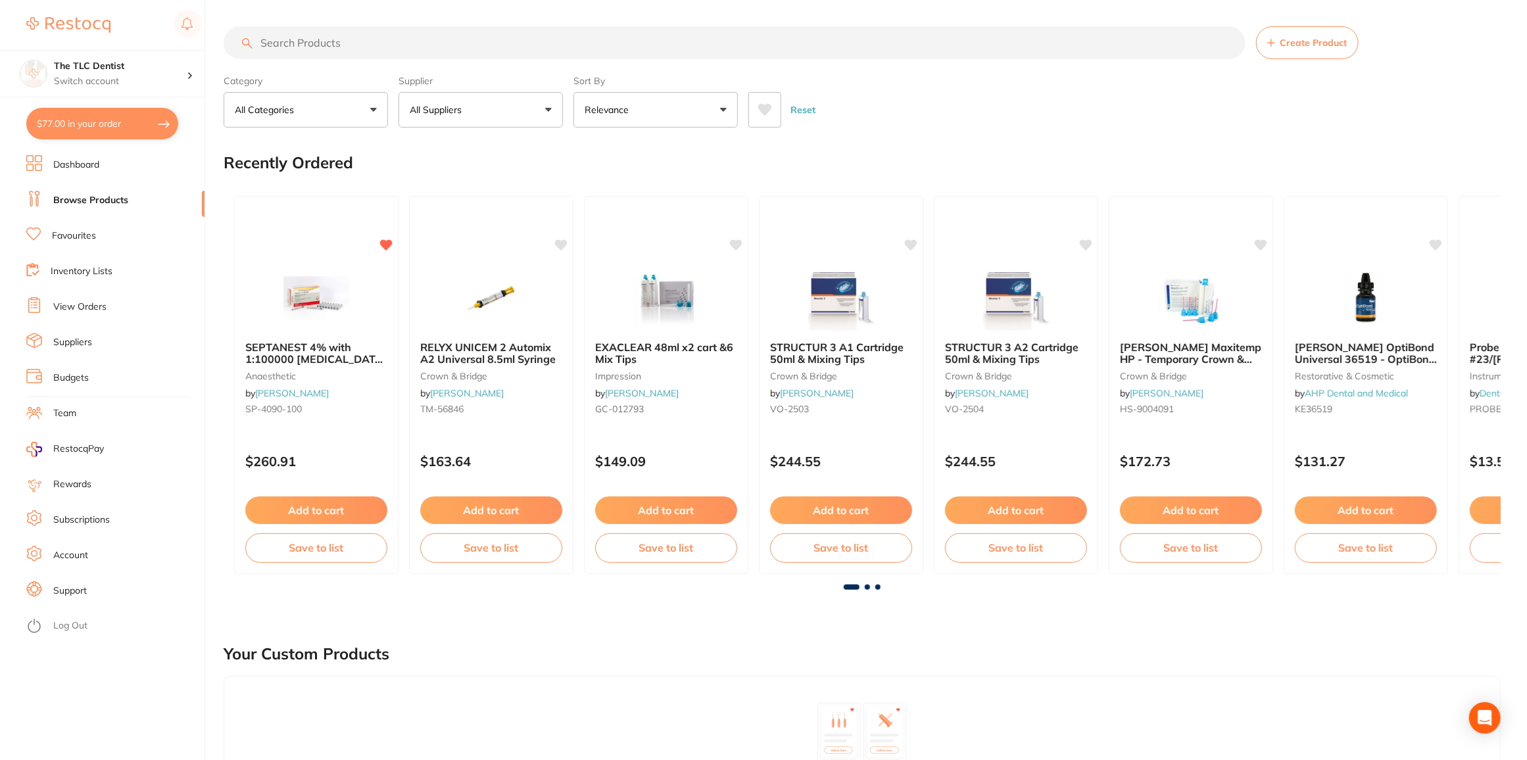
click at [79, 304] on link "View Orders" at bounding box center [79, 307] width 53 height 13
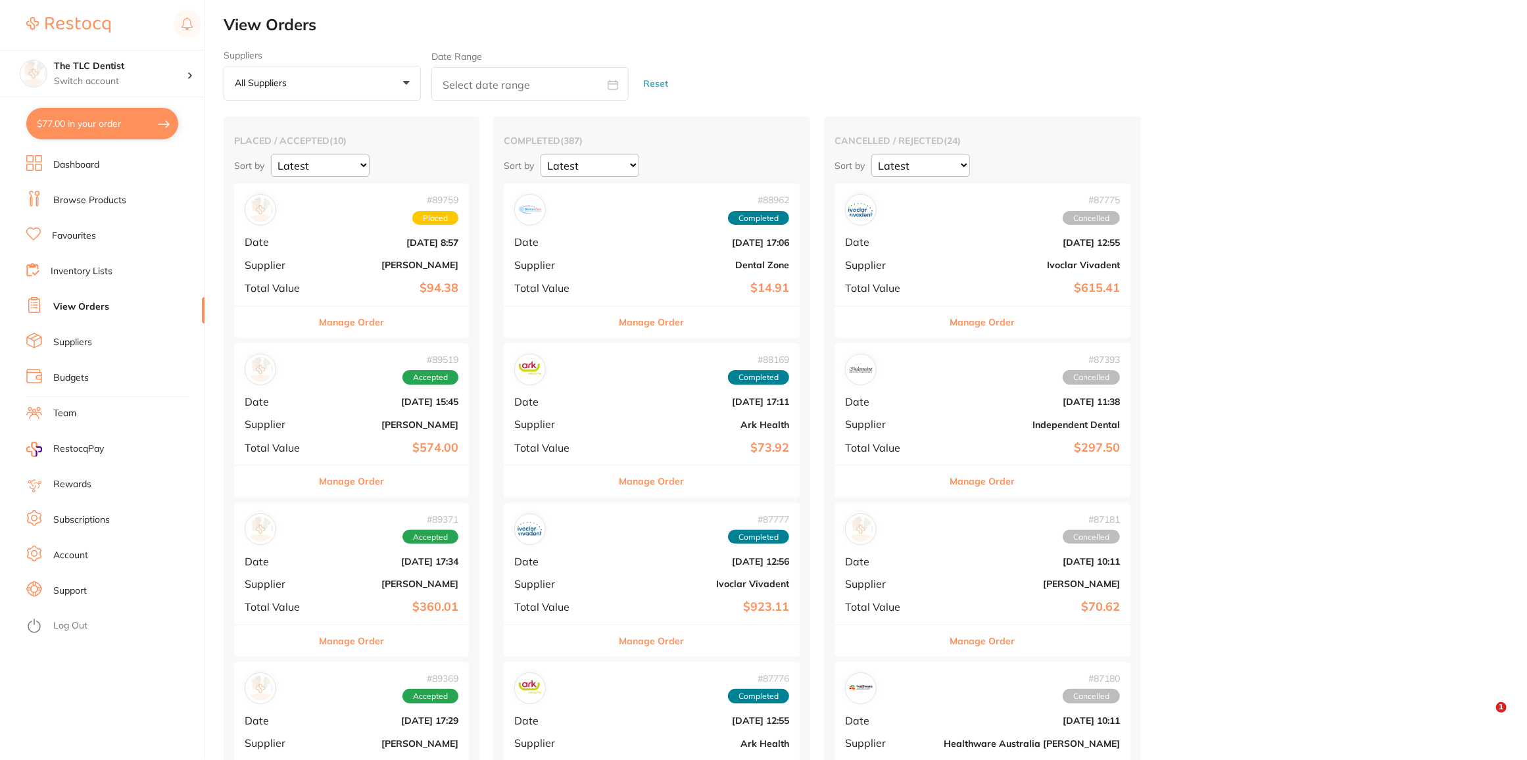
click at [351, 240] on b "[DATE] 8:57" at bounding box center [391, 242] width 136 height 11
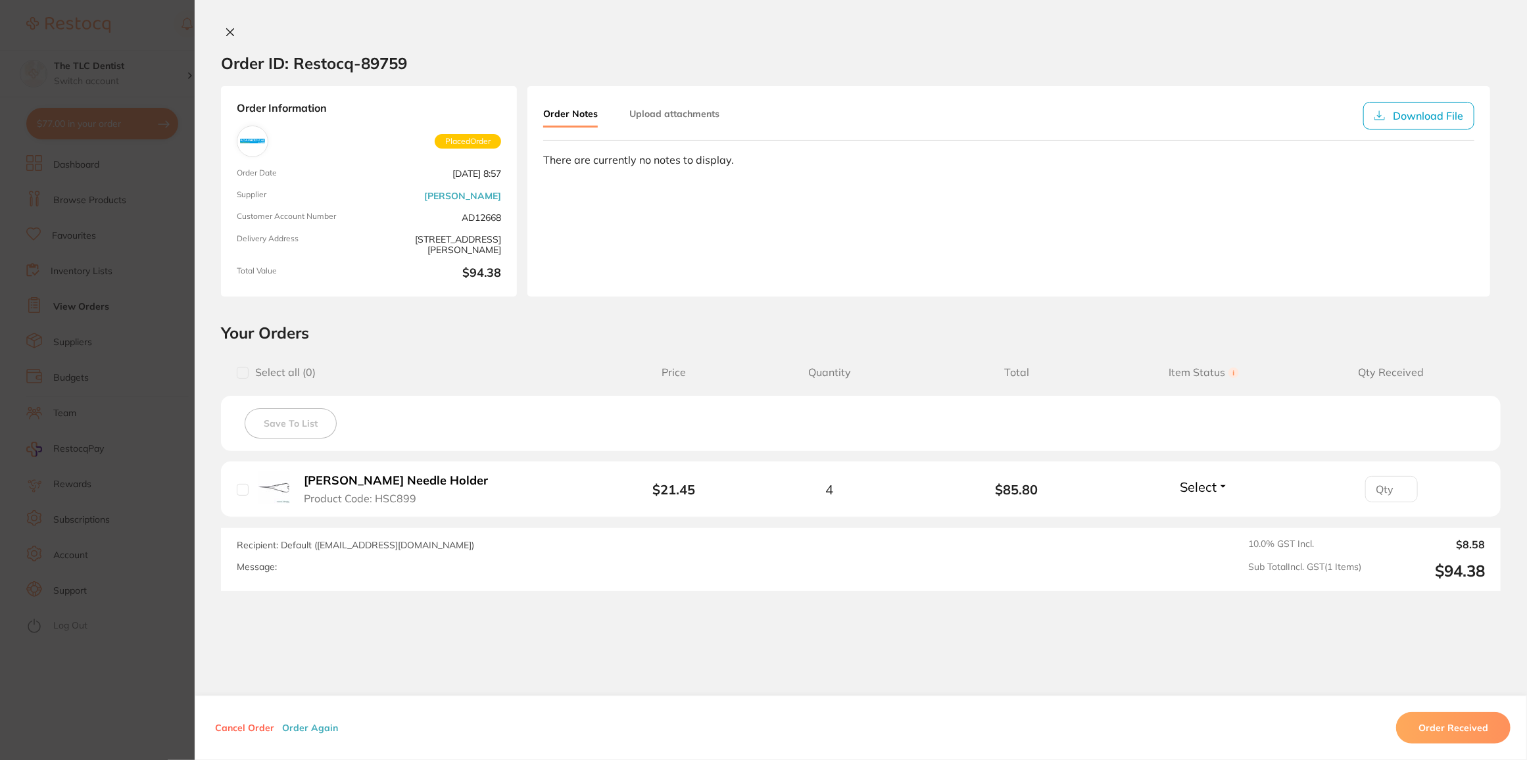
click at [155, 699] on section "Order ID: Restocq- 89759 Order Information Placed Order Order Date [DATE] 8:57 …" at bounding box center [763, 380] width 1527 height 760
